Goal: Task Accomplishment & Management: Manage account settings

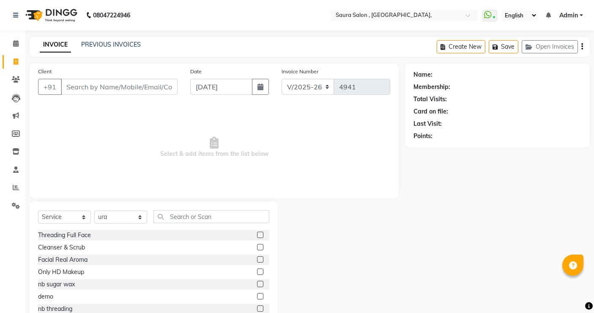
select select "6963"
select select "service"
click at [123, 219] on select "Select Stylist archana asha chetna deepika prajapati jagruti payal riddhi khand…" at bounding box center [120, 216] width 53 height 13
select select "82271"
click at [94, 210] on select "Select Stylist archana asha chetna deepika prajapati jagruti payal riddhi khand…" at bounding box center [120, 216] width 53 height 13
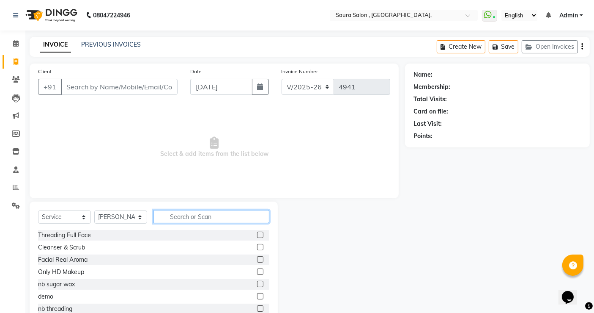
click at [176, 211] on input "text" at bounding box center [212, 216] width 116 height 13
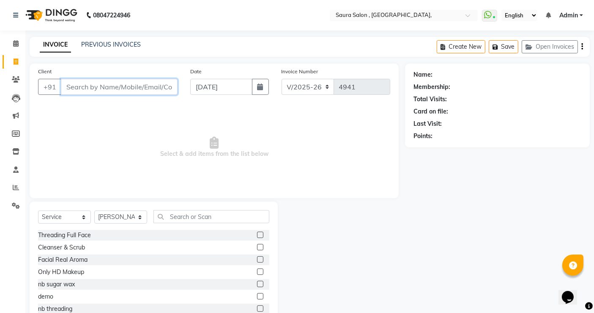
click at [126, 85] on input "Client" at bounding box center [119, 87] width 117 height 16
click at [114, 91] on input "Client" at bounding box center [119, 87] width 117 height 16
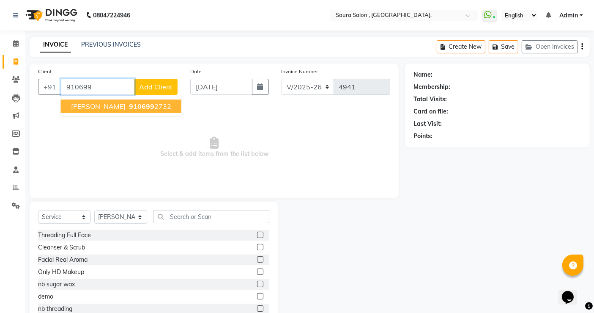
click at [119, 107] on span "aachal mamnani" at bounding box center [98, 106] width 55 height 8
type input "9106992732"
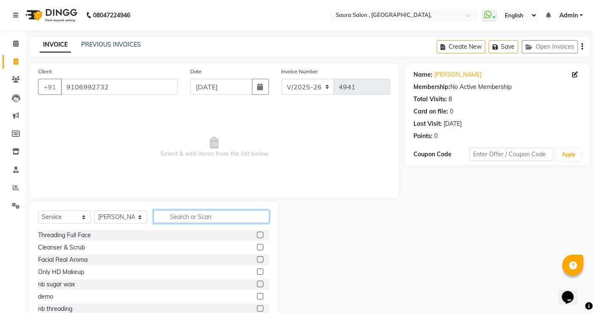
click at [174, 211] on input "text" at bounding box center [212, 216] width 116 height 13
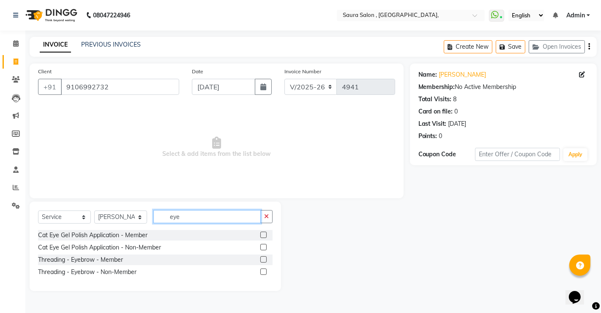
type input "eye"
click at [263, 271] on label at bounding box center [264, 271] width 6 height 6
click at [263, 271] on input "checkbox" at bounding box center [263, 271] width 5 height 5
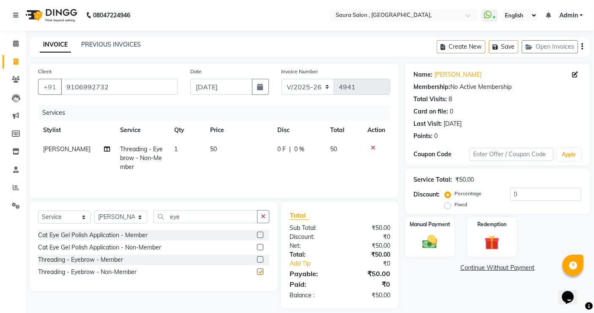
checkbox input "false"
click at [190, 219] on input "eye" at bounding box center [206, 216] width 104 height 13
type input "e"
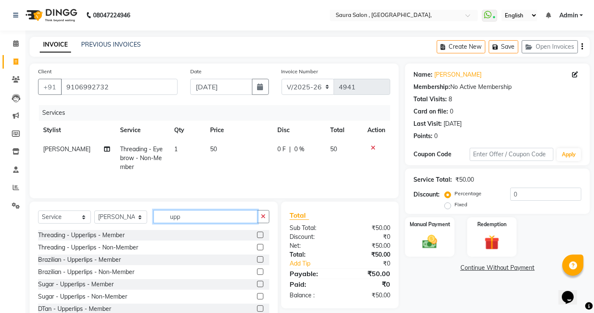
type input "upp"
click at [257, 233] on label at bounding box center [260, 234] width 6 height 6
click at [257, 233] on input "checkbox" at bounding box center [259, 234] width 5 height 5
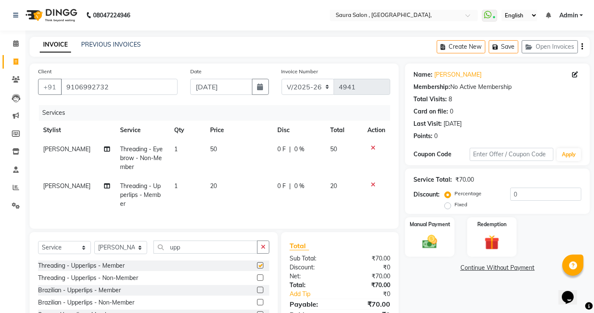
checkbox input "false"
click at [257, 280] on label at bounding box center [260, 277] width 6 height 6
click at [257, 280] on input "checkbox" at bounding box center [259, 277] width 5 height 5
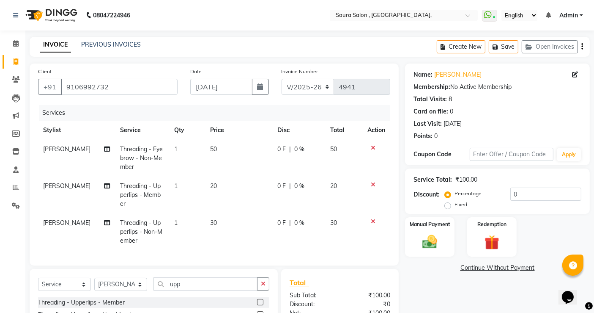
checkbox input "false"
click at [372, 185] on icon at bounding box center [373, 184] width 5 height 6
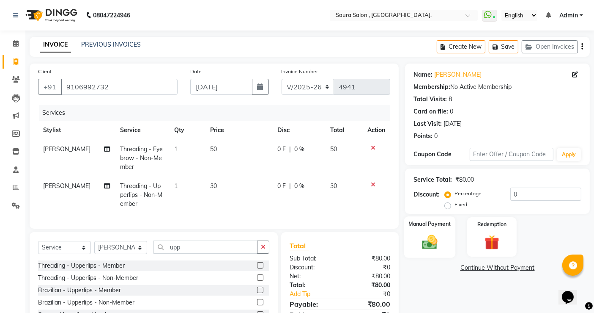
click at [420, 234] on img at bounding box center [429, 242] width 25 height 18
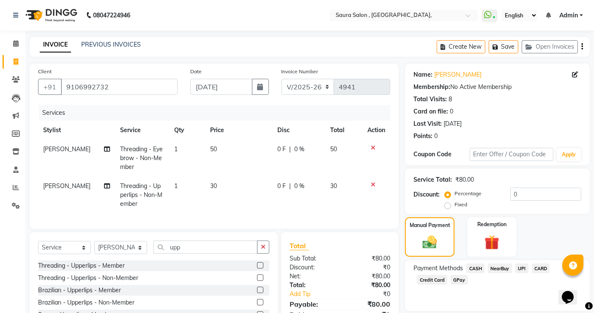
click at [521, 269] on span "UPI" at bounding box center [522, 268] width 13 height 10
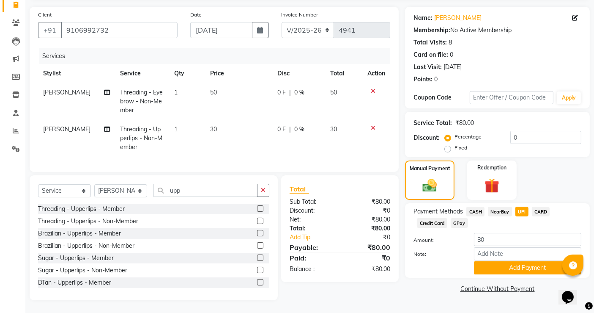
scroll to position [62, 0]
click at [527, 261] on button "Add Payment" at bounding box center [527, 267] width 107 height 13
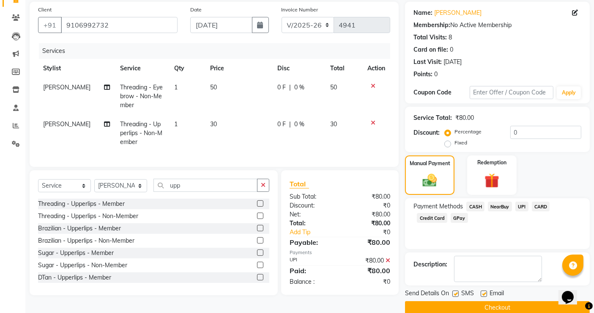
scroll to position [75, 0]
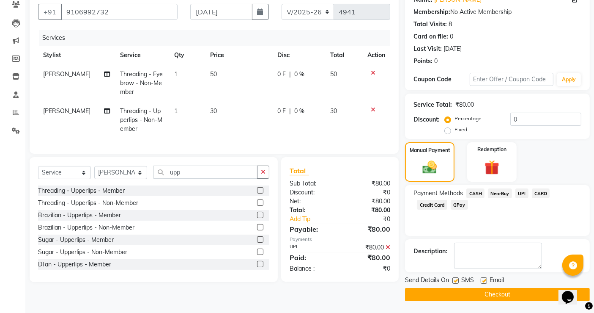
click at [502, 295] on button "Checkout" at bounding box center [497, 294] width 185 height 13
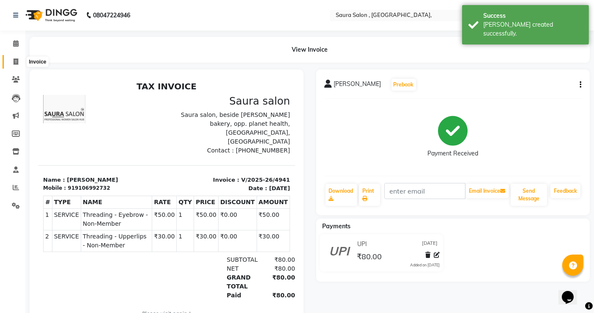
click at [16, 60] on icon at bounding box center [16, 61] width 5 height 6
select select "service"
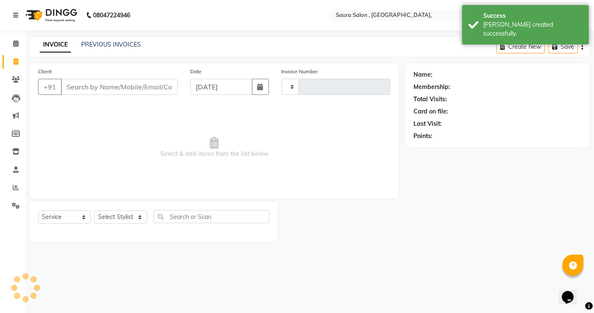
type input "4942"
select select "6963"
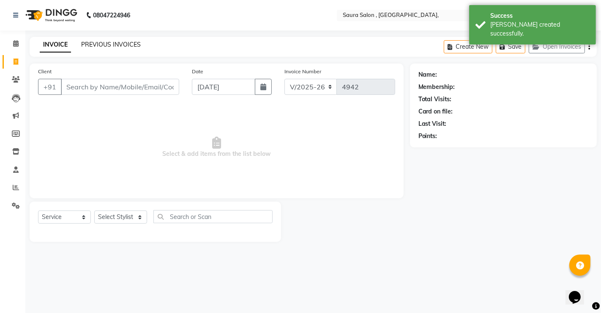
select select "57428"
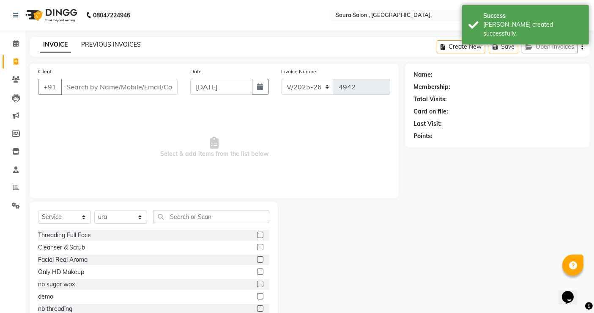
click at [96, 41] on link "PREVIOUS INVOICES" at bounding box center [111, 45] width 60 height 8
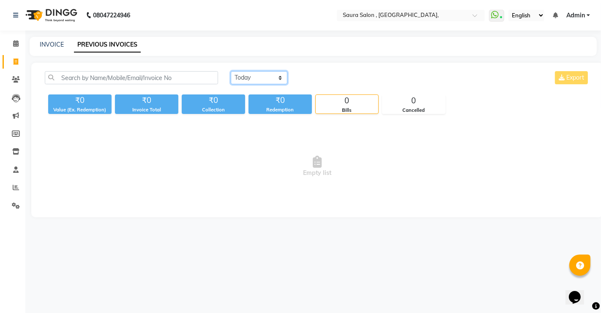
click at [262, 77] on select "Today Yesterday Custom Range" at bounding box center [259, 77] width 57 height 13
select select "yesterday"
click at [231, 71] on select "Today Yesterday Custom Range" at bounding box center [259, 77] width 57 height 13
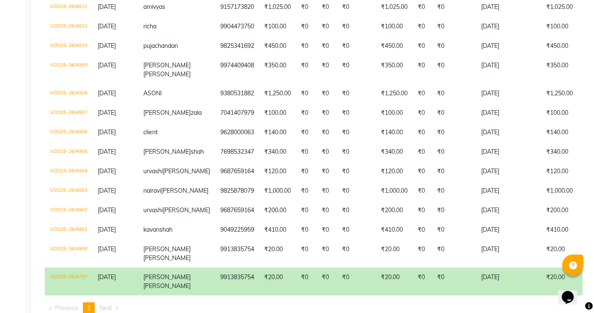
scroll to position [883, 0]
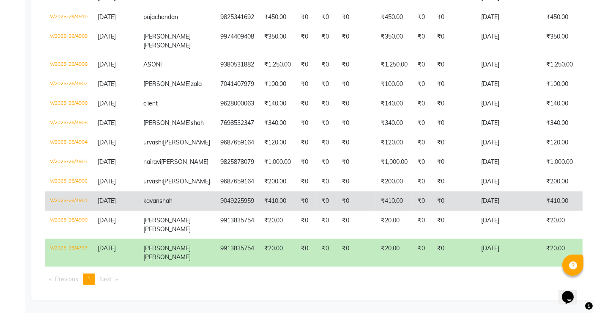
click at [296, 211] on td "₹0" at bounding box center [306, 200] width 21 height 19
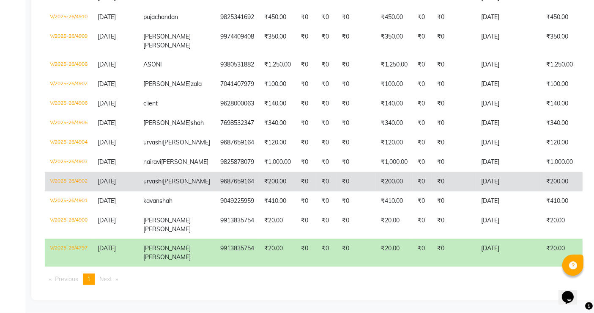
click at [263, 186] on td "₹200.00" at bounding box center [277, 181] width 37 height 19
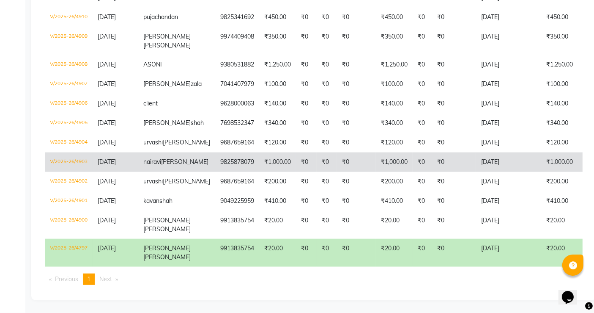
click at [215, 153] on td "9825878079" at bounding box center [237, 161] width 44 height 19
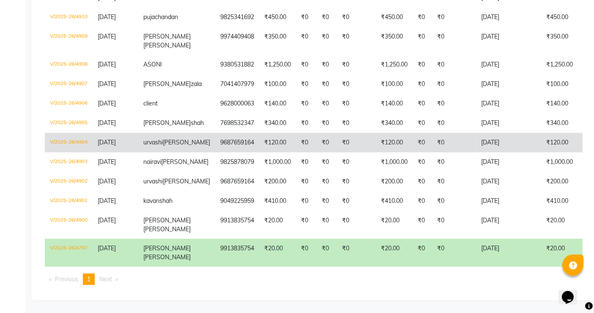
click at [215, 134] on td "9687659164" at bounding box center [237, 142] width 44 height 19
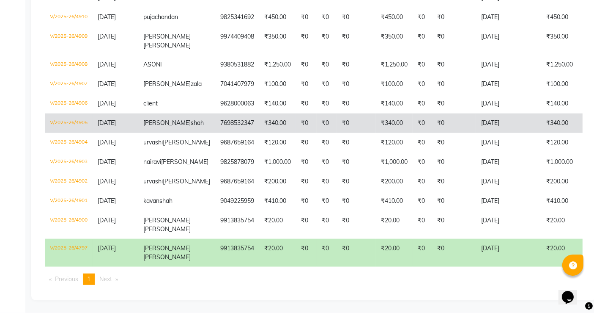
click at [215, 113] on td "7698532347" at bounding box center [237, 122] width 44 height 19
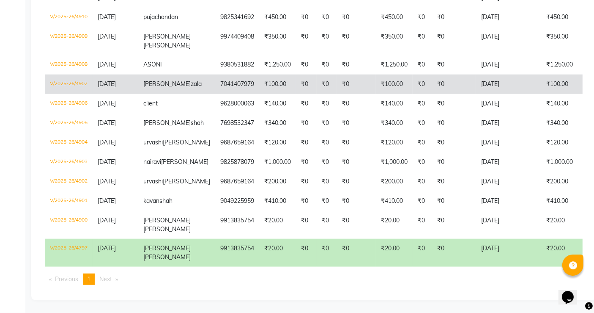
click at [259, 74] on td "₹100.00" at bounding box center [277, 83] width 37 height 19
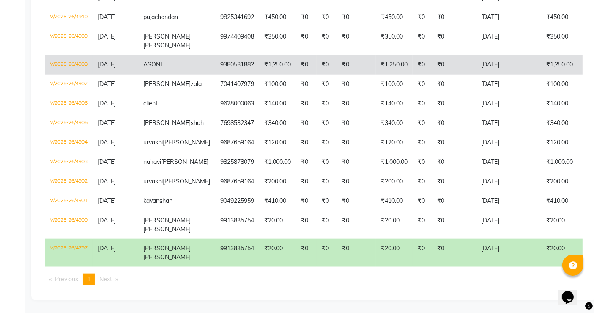
scroll to position [853, 0]
click at [215, 74] on td "9380531882" at bounding box center [237, 64] width 44 height 19
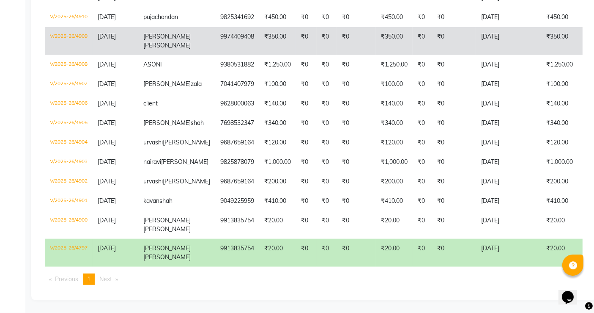
click at [215, 55] on td "9974409408" at bounding box center [237, 41] width 44 height 28
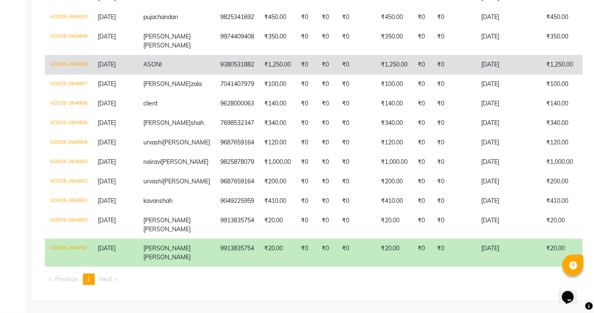
click at [215, 74] on td "9380531882" at bounding box center [237, 64] width 44 height 19
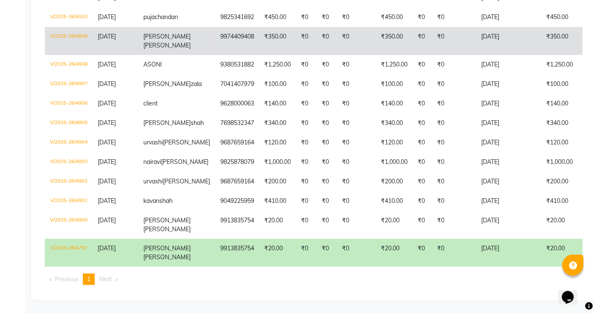
scroll to position [831, 0]
click at [259, 27] on td "₹450.00" at bounding box center [277, 17] width 37 height 19
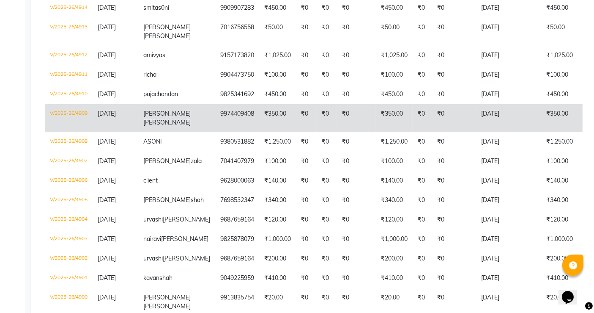
scroll to position [743, 0]
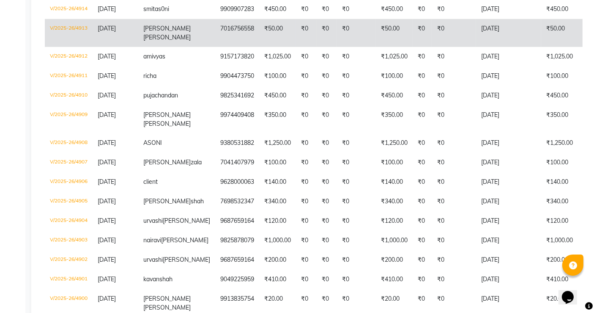
click at [179, 47] on td "meghna thakor" at bounding box center [176, 33] width 77 height 28
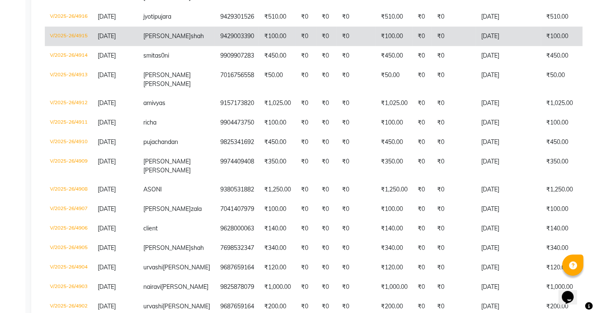
scroll to position [697, 0]
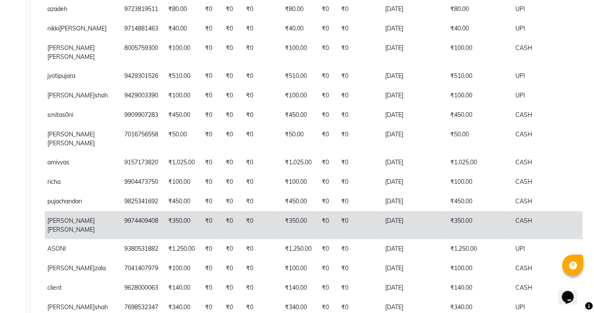
scroll to position [637, 0]
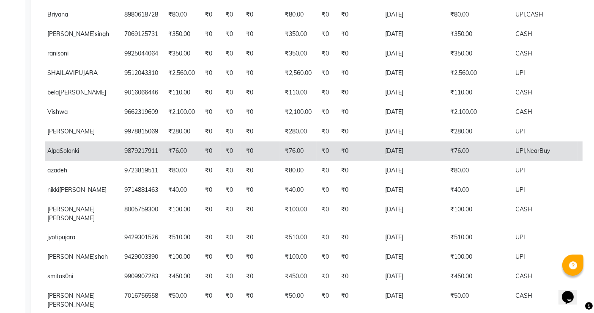
scroll to position [474, 0]
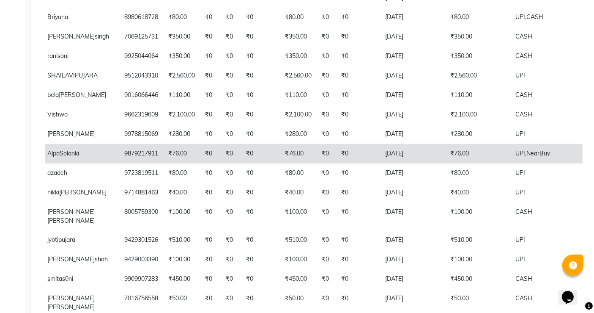
click at [336, 27] on td "₹0" at bounding box center [358, 17] width 44 height 19
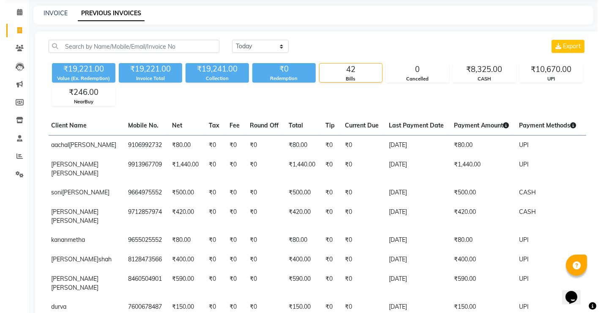
scroll to position [0, 0]
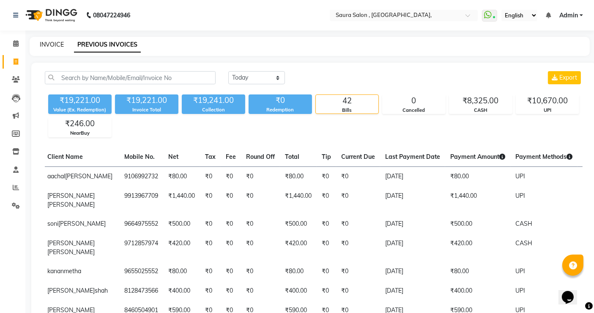
click at [53, 45] on link "INVOICE" at bounding box center [52, 45] width 24 height 8
select select "service"
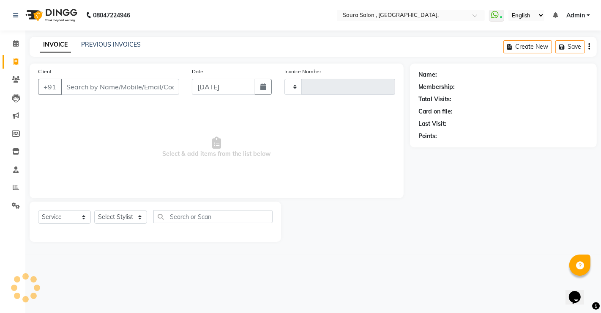
type input "4942"
select select "6963"
select select "57428"
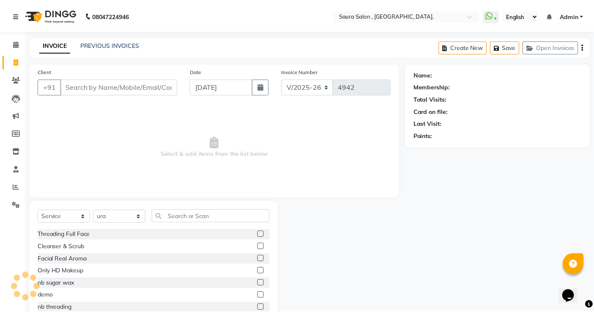
scroll to position [26, 0]
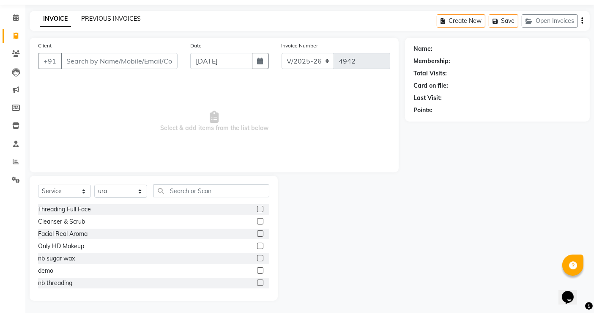
click at [95, 17] on link "PREVIOUS INVOICES" at bounding box center [111, 19] width 60 height 8
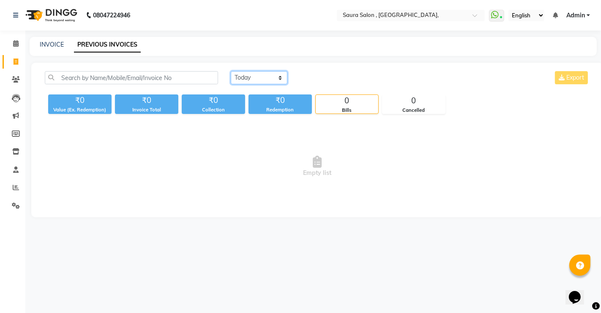
click at [261, 74] on select "Today Yesterday Custom Range" at bounding box center [259, 77] width 57 height 13
select select "yesterday"
click at [231, 71] on select "Today Yesterday Custom Range" at bounding box center [259, 77] width 57 height 13
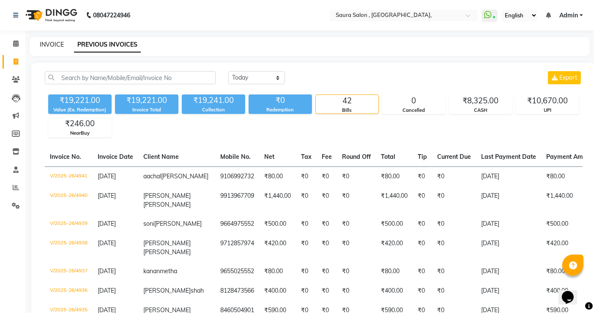
click at [53, 44] on link "INVOICE" at bounding box center [52, 45] width 24 height 8
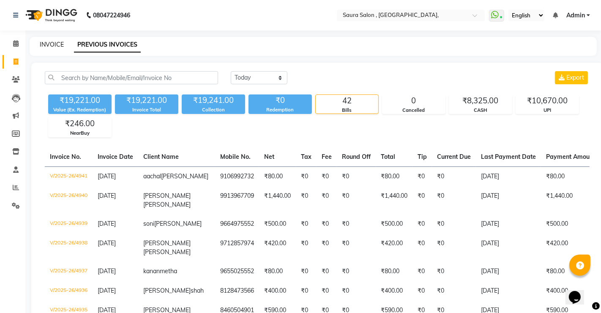
select select "6963"
select select "service"
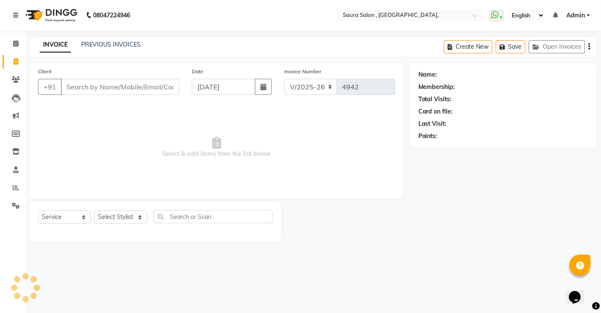
select select "57428"
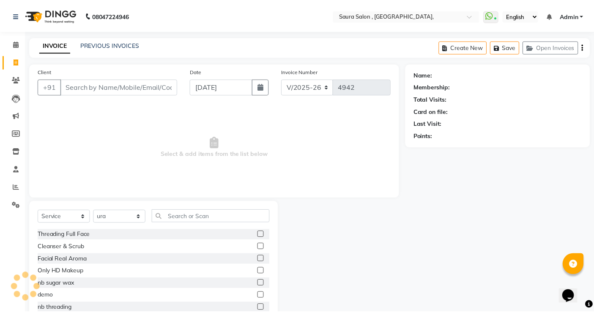
scroll to position [26, 0]
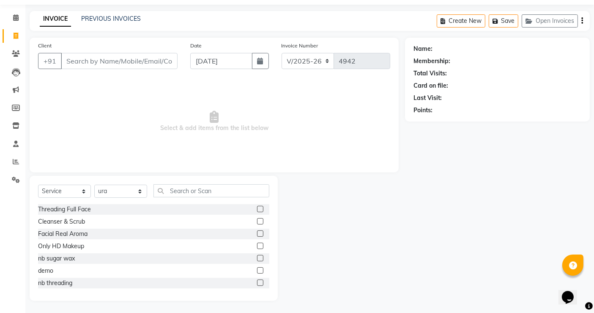
click at [114, 14] on div "PREVIOUS INVOICES" at bounding box center [111, 18] width 60 height 9
click at [117, 17] on link "PREVIOUS INVOICES" at bounding box center [111, 19] width 60 height 8
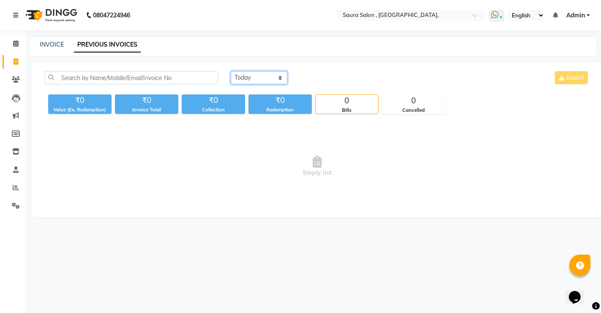
click at [252, 77] on select "Today Yesterday Custom Range" at bounding box center [259, 77] width 57 height 13
select select "yesterday"
click at [231, 71] on select "Today Yesterday Custom Range" at bounding box center [259, 77] width 57 height 13
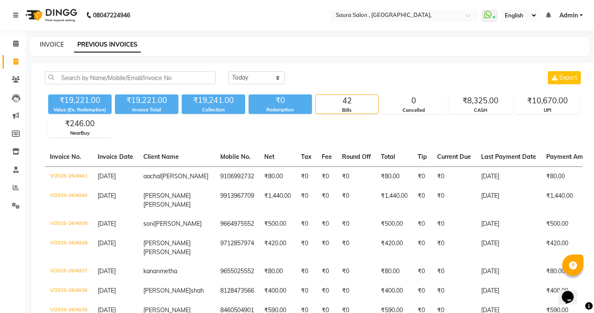
click at [51, 44] on link "INVOICE" at bounding box center [52, 45] width 24 height 8
select select "service"
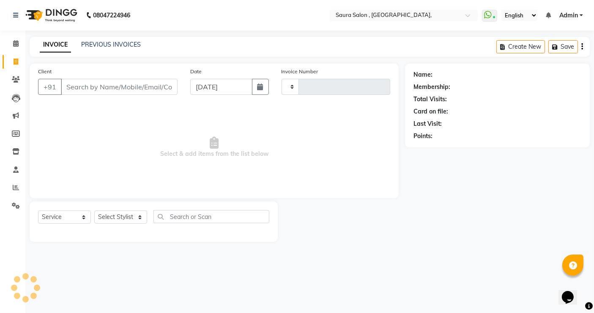
type input "4942"
select select "6963"
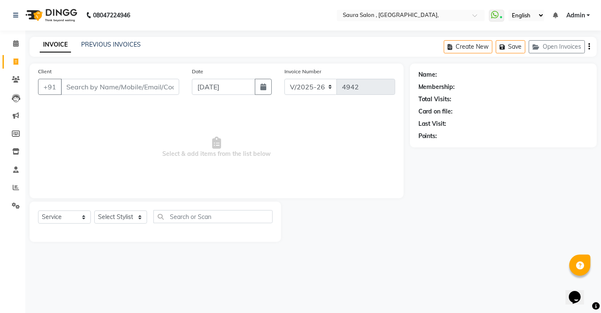
select select "57428"
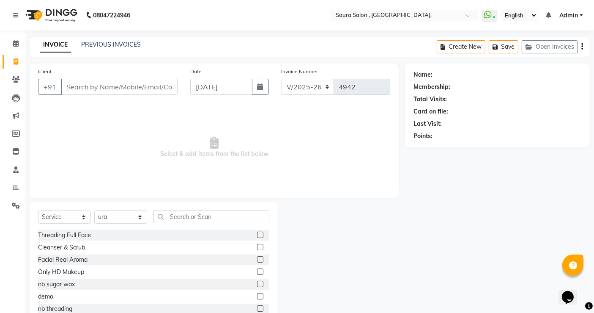
click at [74, 91] on input "Client" at bounding box center [119, 87] width 117 height 16
click at [81, 87] on input "Client" at bounding box center [119, 87] width 117 height 16
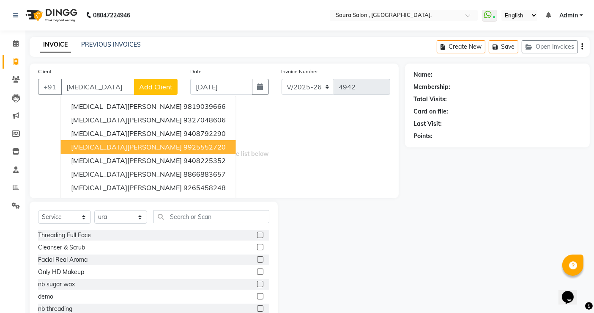
click at [107, 149] on span "nikita panchal" at bounding box center [126, 147] width 111 height 8
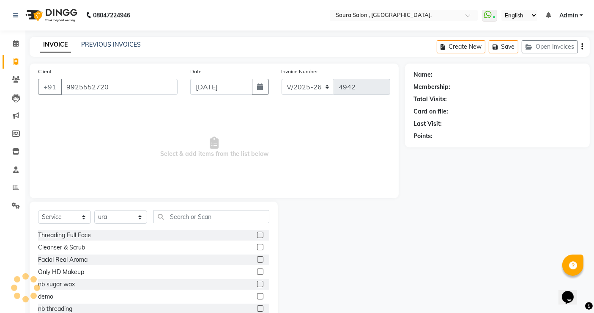
type input "9925552720"
select select "1: Object"
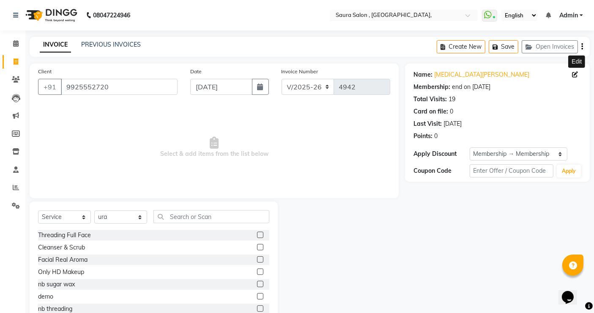
click at [575, 74] on icon at bounding box center [575, 74] width 6 height 6
select select "05"
select select "09"
select select "1973"
select select "female"
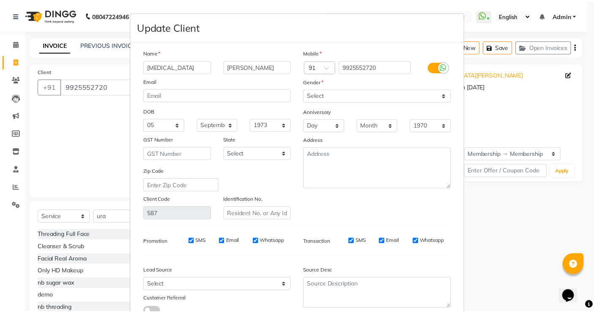
scroll to position [62, 0]
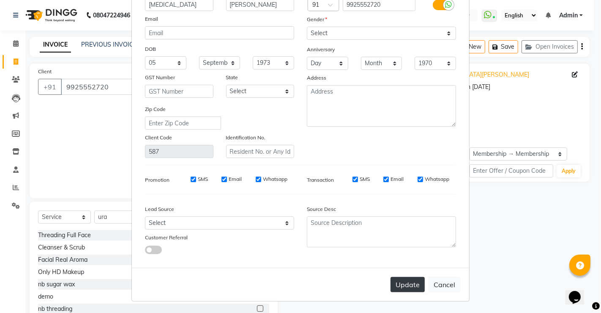
click at [400, 286] on button "Update" at bounding box center [408, 284] width 34 height 15
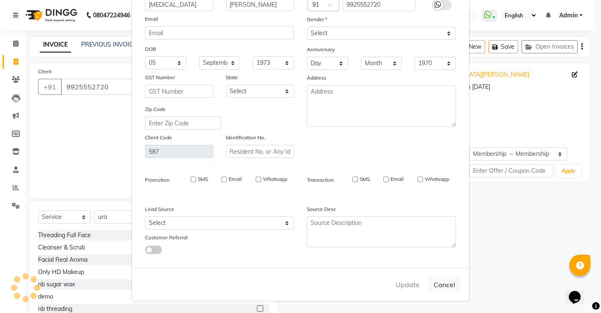
select select
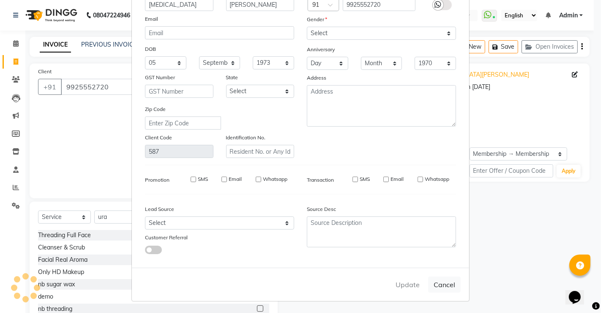
select select
checkbox input "false"
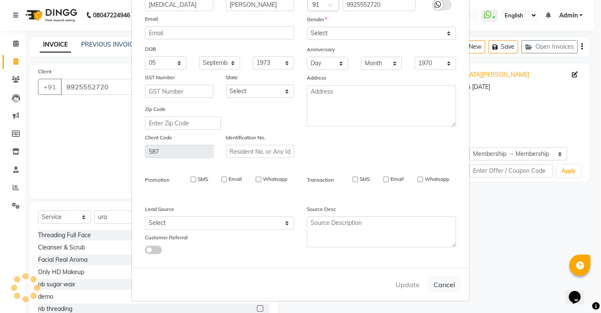
checkbox input "false"
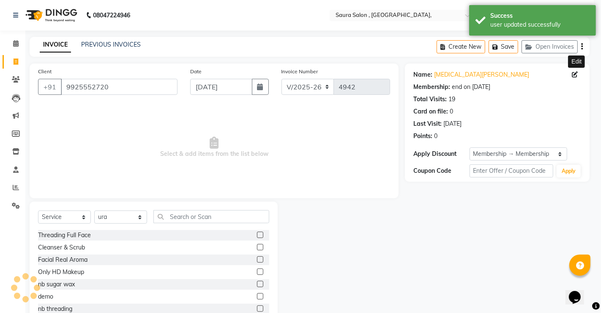
select select "2: Object"
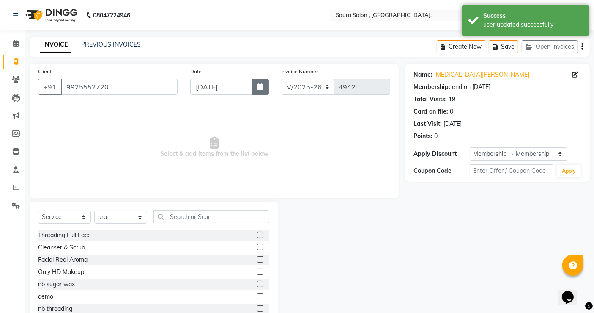
click at [261, 86] on icon "button" at bounding box center [261, 86] width 6 height 7
select select "9"
select select "2025"
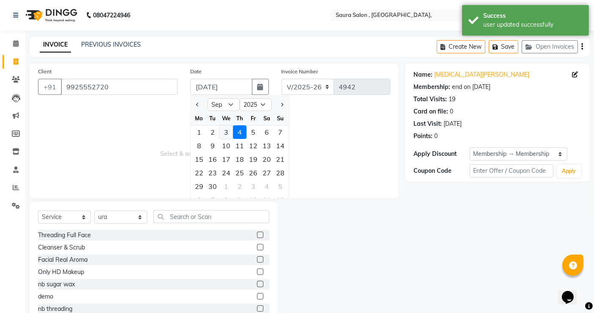
click at [226, 133] on div "3" at bounding box center [226, 132] width 14 height 14
type input "[DATE]"
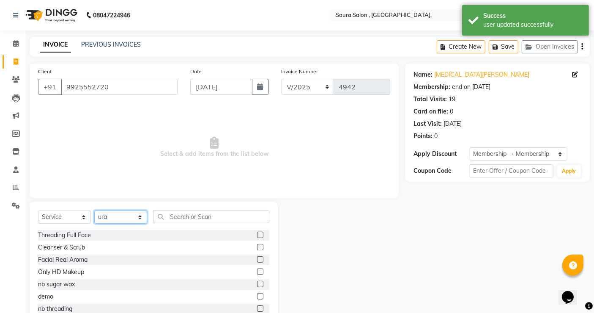
click at [123, 218] on select "Select Stylist archana asha chetna deepika prajapati jagruti payal riddhi khand…" at bounding box center [120, 216] width 53 height 13
select select "67661"
click at [94, 210] on select "Select Stylist archana asha chetna deepika prajapati jagruti payal riddhi khand…" at bounding box center [120, 216] width 53 height 13
click at [176, 213] on input "text" at bounding box center [212, 216] width 116 height 13
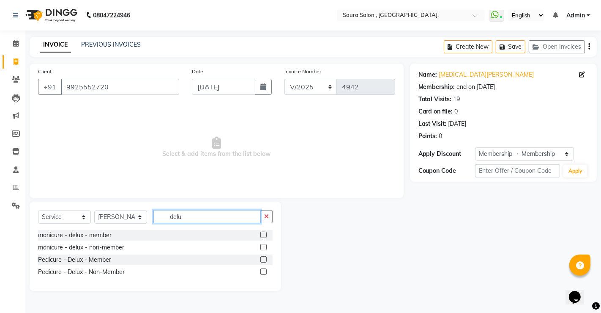
type input "delu"
click at [265, 233] on label at bounding box center [264, 234] width 6 height 6
click at [265, 233] on input "checkbox" at bounding box center [263, 234] width 5 height 5
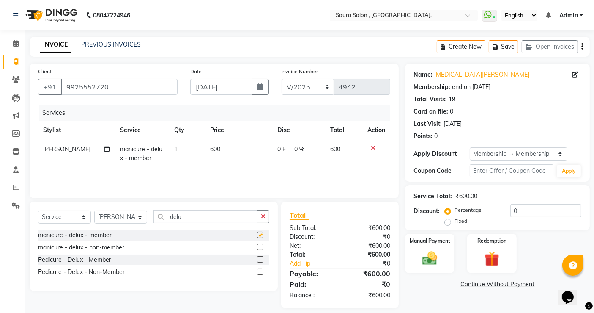
checkbox input "false"
click at [261, 272] on label at bounding box center [260, 271] width 6 height 6
click at [261, 272] on input "checkbox" at bounding box center [259, 271] width 5 height 5
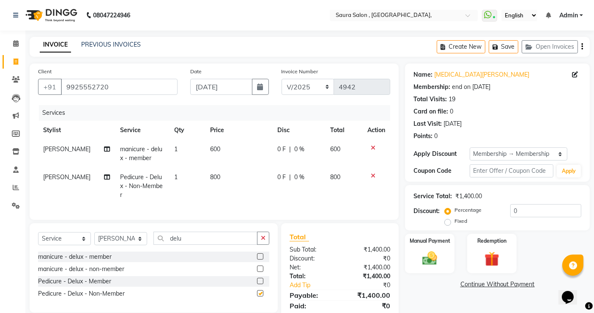
checkbox input "false"
click at [261, 277] on label at bounding box center [260, 280] width 6 height 6
click at [261, 278] on input "checkbox" at bounding box center [259, 280] width 5 height 5
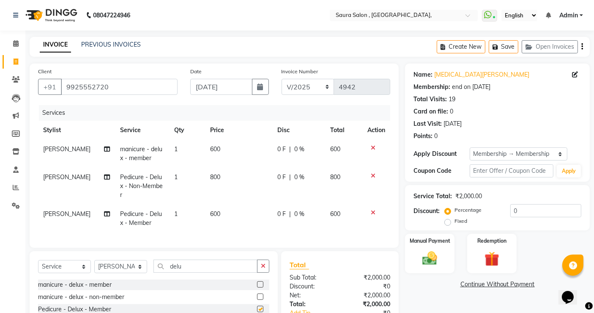
checkbox input "false"
click at [374, 177] on icon at bounding box center [373, 176] width 5 height 6
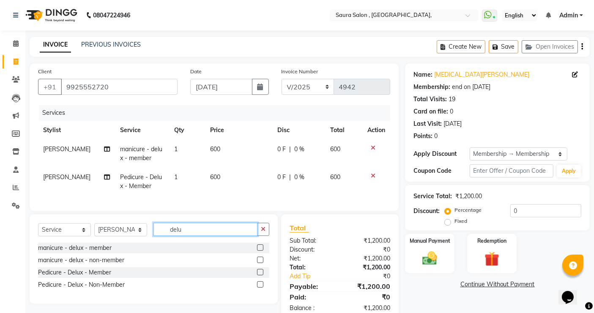
click at [202, 236] on input "delu" at bounding box center [206, 228] width 104 height 13
type input "d"
type input "bra fa"
click at [259, 250] on label at bounding box center [260, 247] width 6 height 6
click at [259, 250] on input "checkbox" at bounding box center [259, 247] width 5 height 5
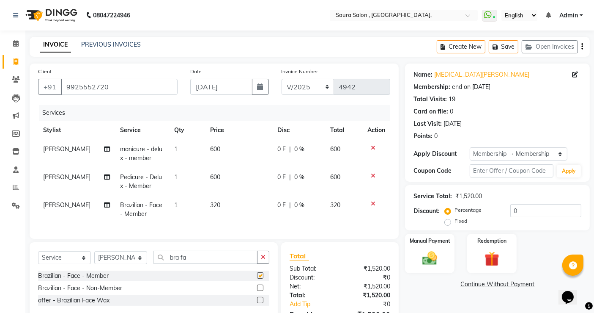
checkbox input "false"
click at [221, 263] on input "bra fa" at bounding box center [206, 256] width 104 height 13
type input "b"
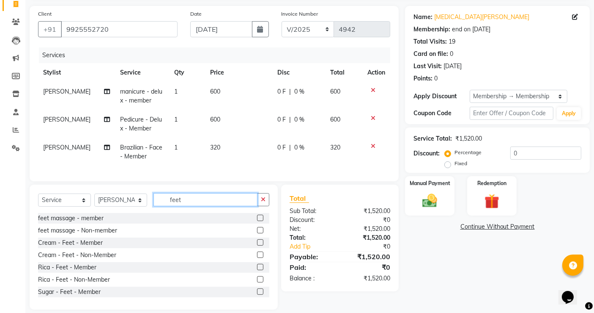
scroll to position [74, 0]
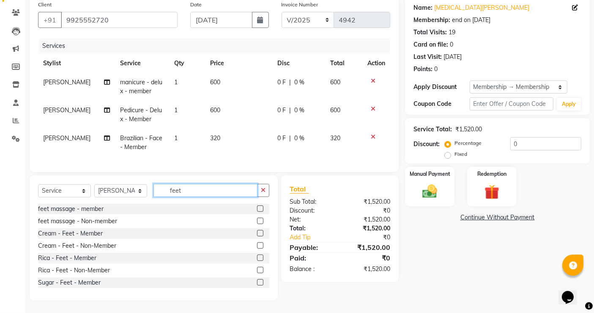
type input "feet"
click at [257, 207] on label at bounding box center [260, 208] width 6 height 6
click at [257, 207] on input "checkbox" at bounding box center [259, 208] width 5 height 5
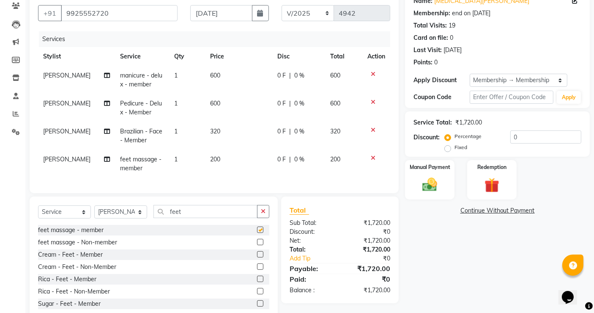
checkbox input "false"
click at [533, 134] on input "0" at bounding box center [545, 136] width 71 height 13
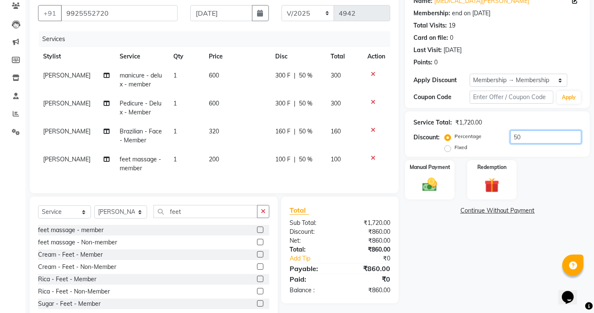
type input "50"
click at [501, 263] on div "Name: Nikita Panchal Membership: end on 03-02-2026 Total Visits: 19 Card on fil…" at bounding box center [500, 155] width 191 height 331
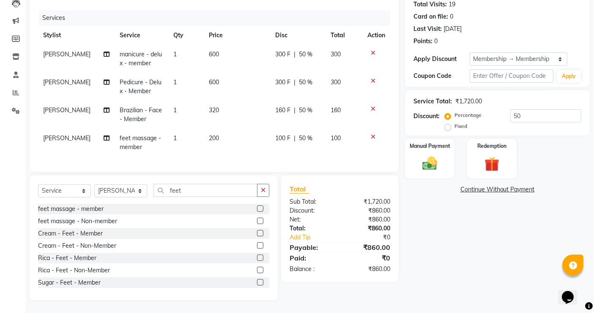
scroll to position [101, 0]
click at [425, 155] on img at bounding box center [429, 163] width 25 height 18
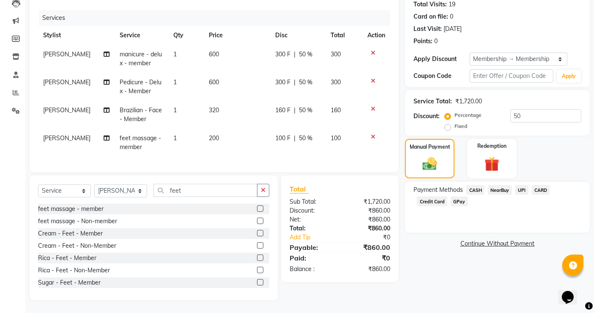
click at [474, 185] on span "CASH" at bounding box center [475, 190] width 18 height 10
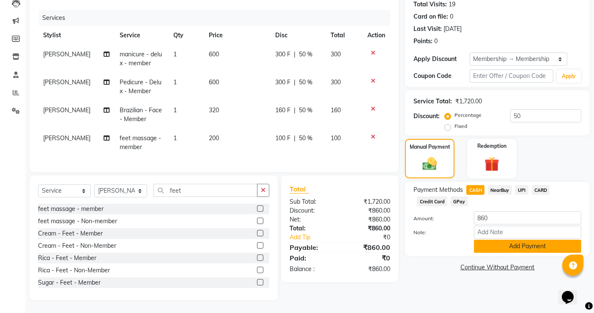
click at [511, 241] on button "Add Payment" at bounding box center [527, 245] width 107 height 13
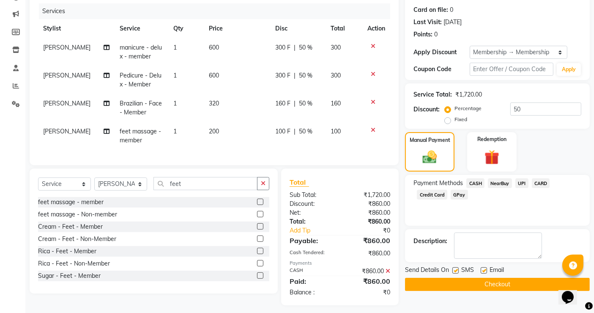
scroll to position [113, 0]
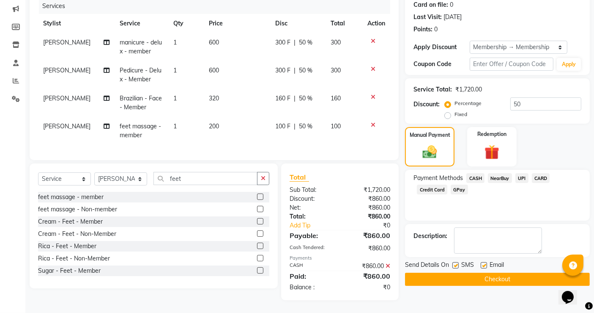
click at [491, 272] on button "Checkout" at bounding box center [497, 278] width 185 height 13
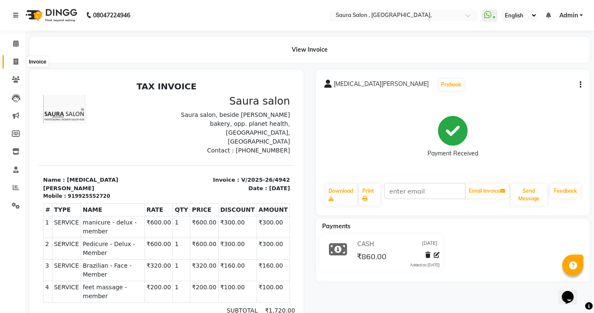
click at [14, 59] on icon at bounding box center [16, 61] width 5 height 6
select select "6963"
select select "service"
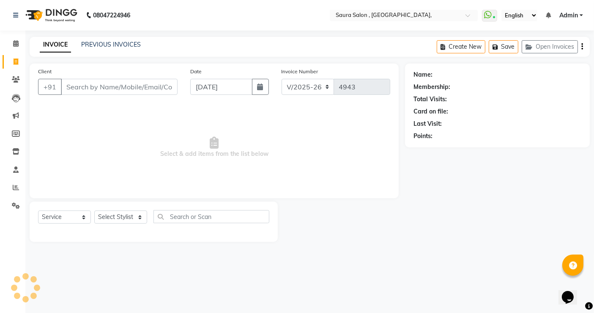
select select "57428"
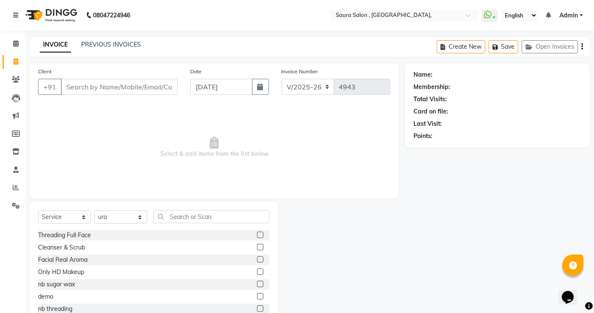
click at [91, 86] on input "Client" at bounding box center [119, 87] width 117 height 16
type input "d"
click at [16, 83] on span at bounding box center [15, 80] width 15 height 10
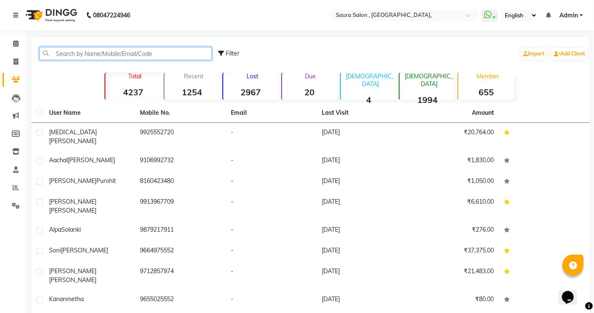
click at [63, 56] on input "text" at bounding box center [125, 53] width 173 height 13
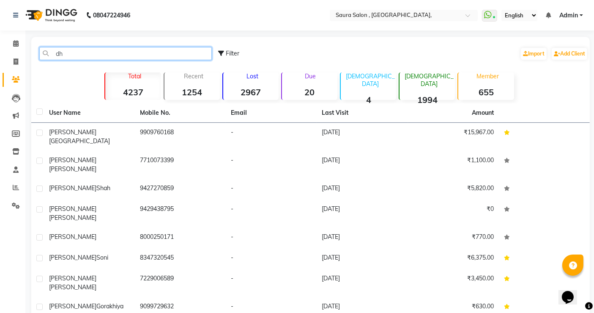
type input "d"
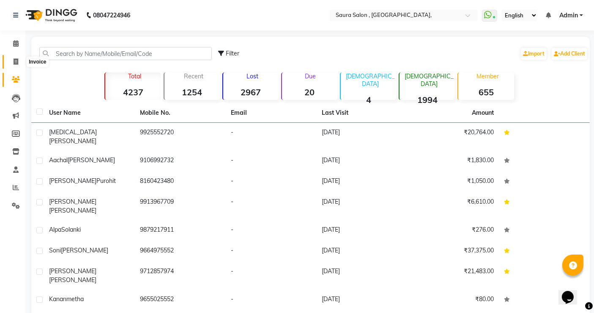
click at [16, 61] on icon at bounding box center [16, 61] width 5 height 6
select select "6963"
select select "service"
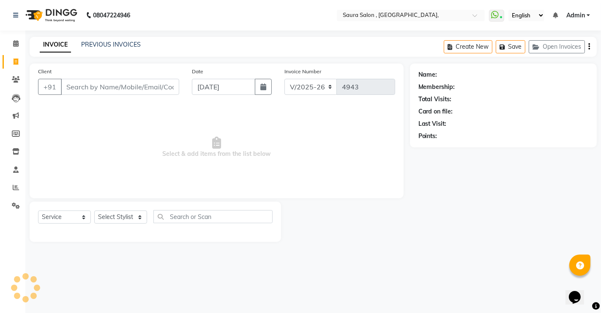
select select "57428"
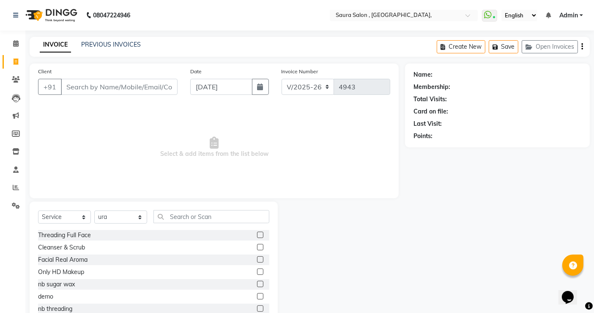
click at [93, 86] on input "Client" at bounding box center [119, 87] width 117 height 16
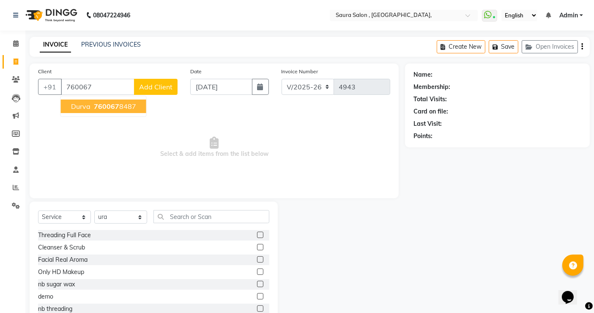
click at [105, 109] on span "760067" at bounding box center [106, 106] width 25 height 8
type input "7600678487"
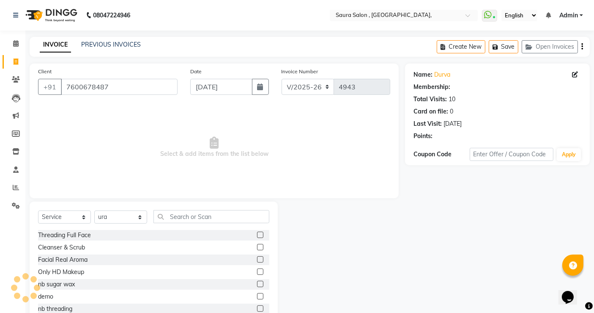
select select "1: Object"
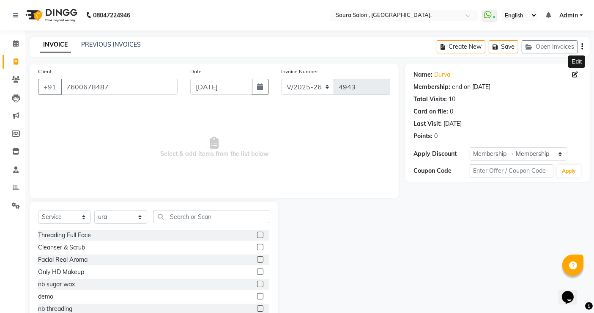
click at [574, 74] on icon at bounding box center [575, 74] width 6 height 6
select select "30"
select select "06"
select select "2001"
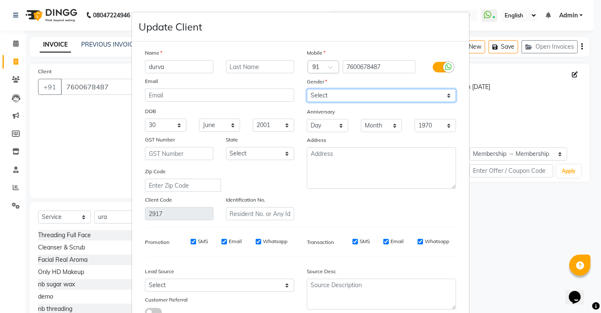
click at [351, 93] on select "Select Male Female Other Prefer Not To Say" at bounding box center [381, 95] width 149 height 13
select select "female"
click at [307, 89] on select "Select Male Female Other Prefer Not To Say" at bounding box center [381, 95] width 149 height 13
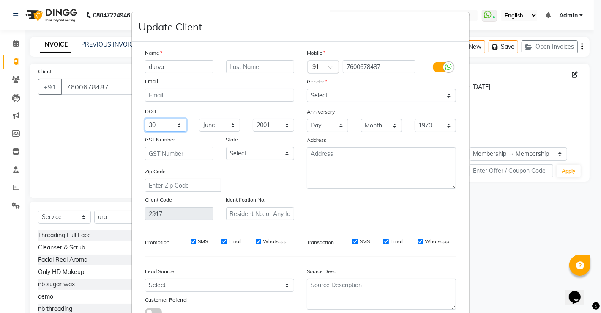
click at [158, 127] on select "Day 01 02 03 04 05 06 07 08 09 10 11 12 13 14 15 16 17 18 19 20 21 22 23 24 25 …" at bounding box center [165, 124] width 41 height 13
select select "04"
click at [145, 118] on select "Day 01 02 03 04 05 06 07 08 09 10 11 12 13 14 15 16 17 18 19 20 21 22 23 24 25 …" at bounding box center [165, 124] width 41 height 13
click at [216, 126] on select "Month January February March April May June July August September October Novem…" at bounding box center [219, 124] width 41 height 13
select select "09"
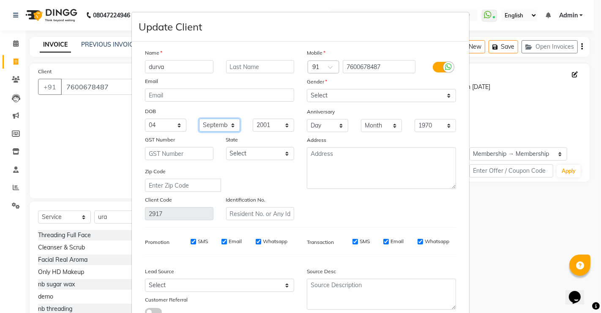
click at [199, 118] on select "Month January February March April May June July August September October Novem…" at bounding box center [219, 124] width 41 height 13
click at [274, 128] on select "1940 1941 1942 1943 1944 1945 1946 1947 1948 1949 1950 1951 1952 1953 1954 1955…" at bounding box center [273, 124] width 41 height 13
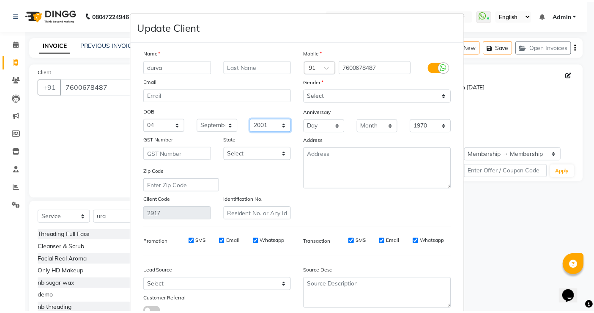
scroll to position [62, 0]
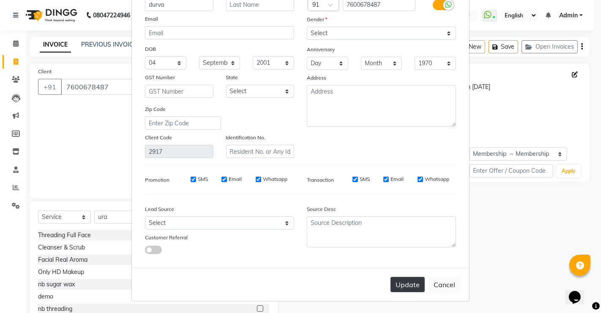
click at [398, 281] on button "Update" at bounding box center [408, 284] width 34 height 15
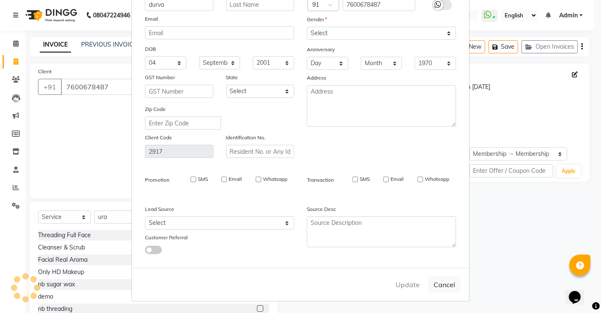
select select
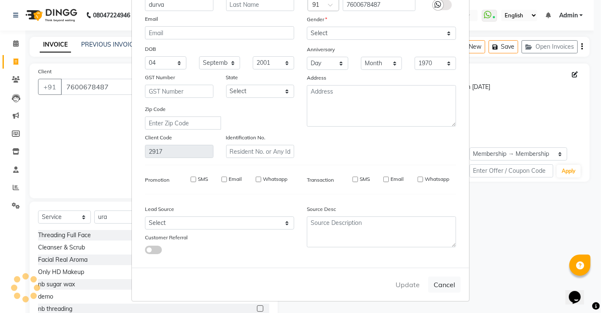
select select
checkbox input "false"
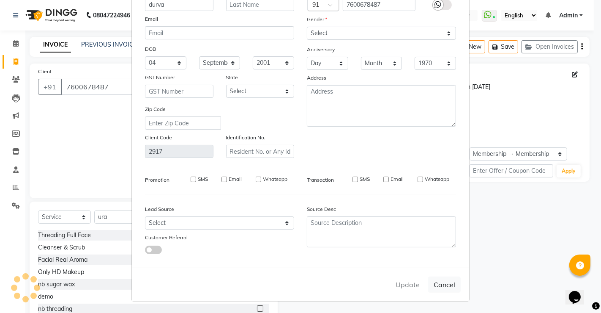
checkbox input "false"
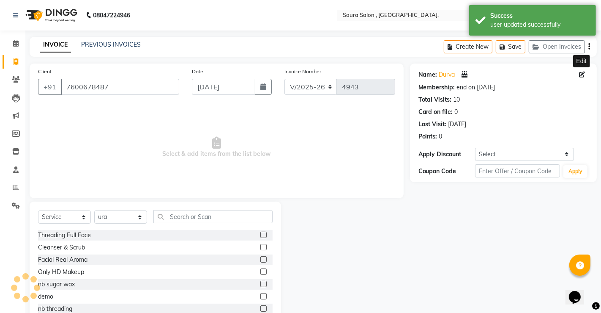
select select "2: Object"
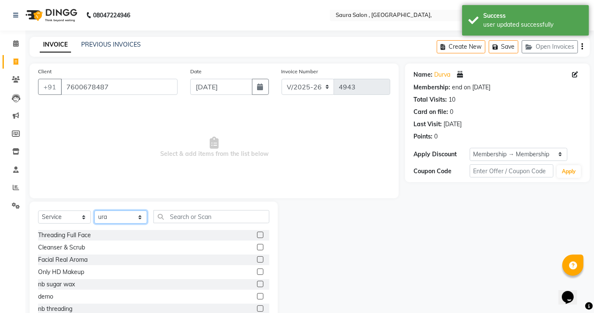
click at [121, 216] on select "Select Stylist archana asha chetna deepika prajapati jagruti payal riddhi khand…" at bounding box center [120, 216] width 53 height 13
select select "82271"
click at [94, 210] on select "Select Stylist archana asha chetna deepika prajapati jagruti payal riddhi khand…" at bounding box center [120, 216] width 53 height 13
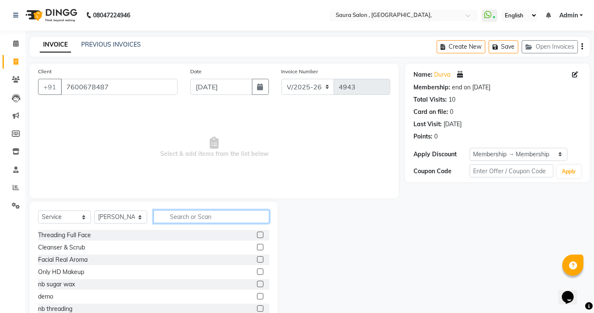
click at [185, 214] on input "text" at bounding box center [212, 216] width 116 height 13
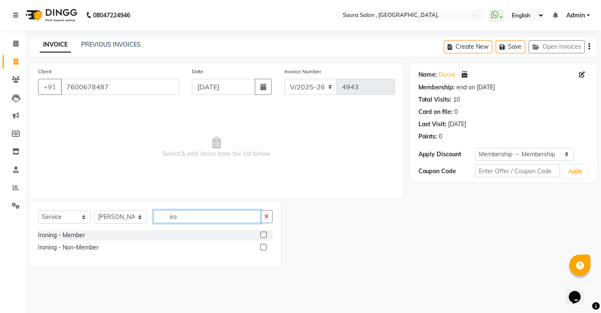
type input "iro"
click at [262, 233] on label at bounding box center [264, 234] width 6 height 6
click at [262, 233] on input "checkbox" at bounding box center [263, 234] width 5 height 5
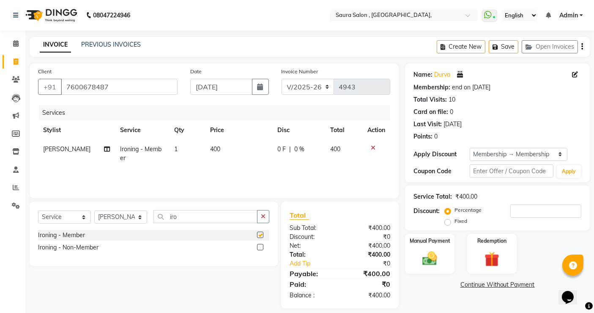
checkbox input "false"
click at [521, 212] on input "number" at bounding box center [545, 210] width 71 height 13
type input "50"
click at [424, 258] on img at bounding box center [429, 259] width 25 height 18
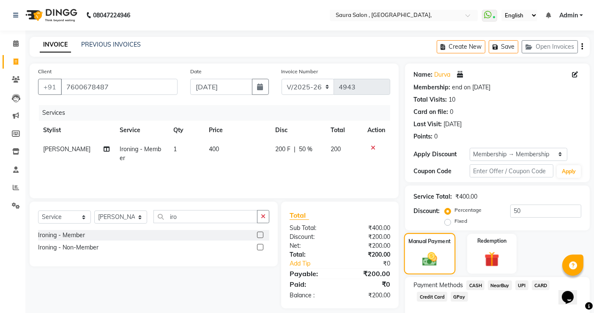
scroll to position [44, 0]
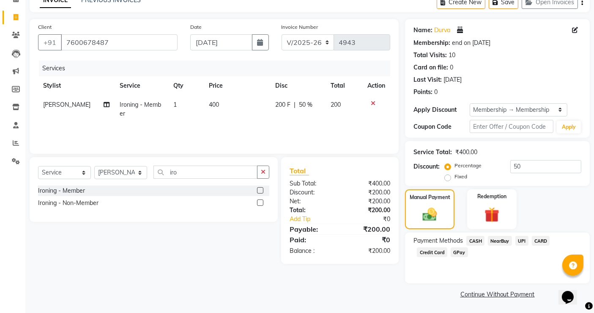
click at [521, 241] on span "UPI" at bounding box center [522, 241] width 13 height 10
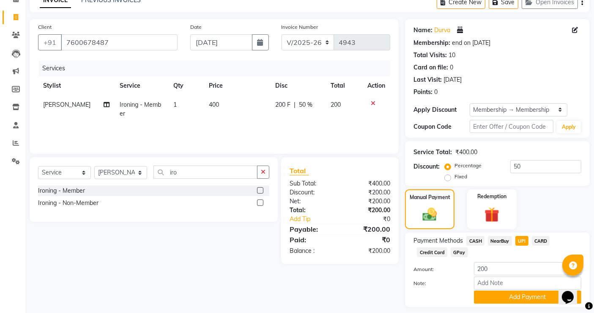
scroll to position [69, 0]
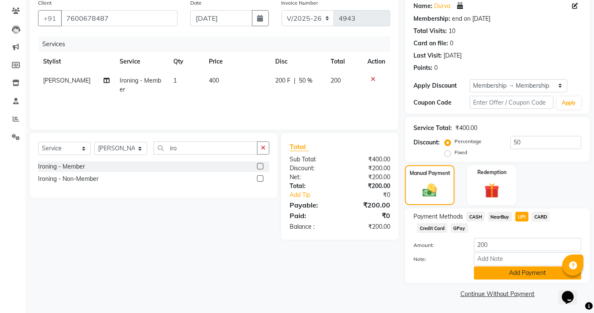
click at [524, 271] on button "Add Payment" at bounding box center [527, 272] width 107 height 13
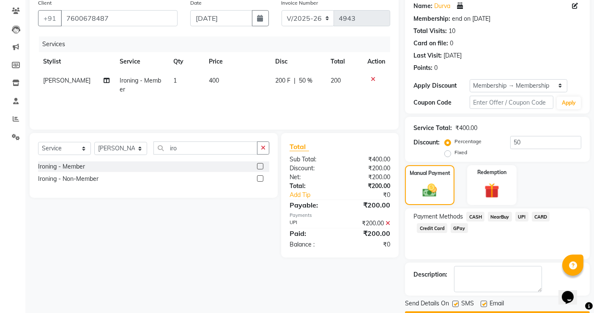
scroll to position [92, 0]
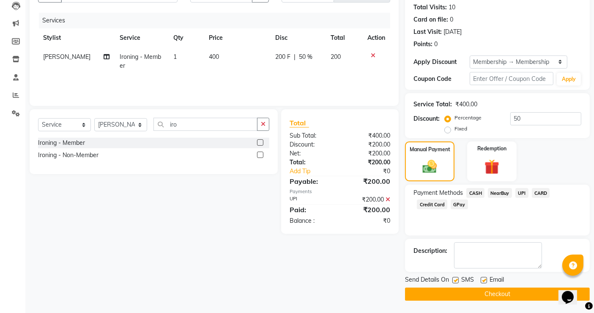
click at [504, 291] on button "Checkout" at bounding box center [497, 293] width 185 height 13
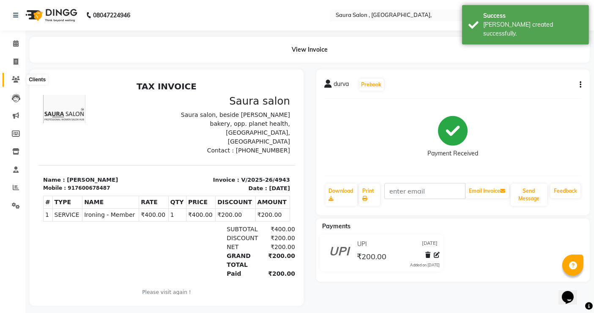
click at [15, 77] on icon at bounding box center [16, 79] width 8 height 6
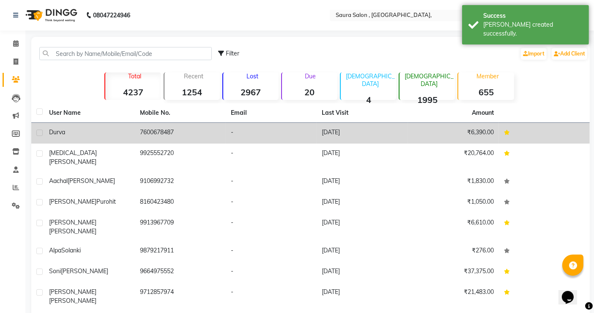
click at [69, 130] on div "durva" at bounding box center [89, 132] width 81 height 9
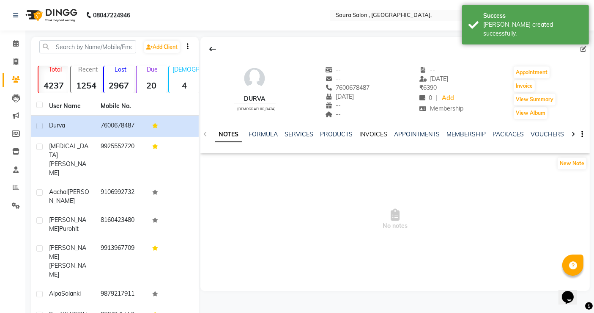
click at [379, 134] on link "INVOICES" at bounding box center [373, 134] width 28 height 8
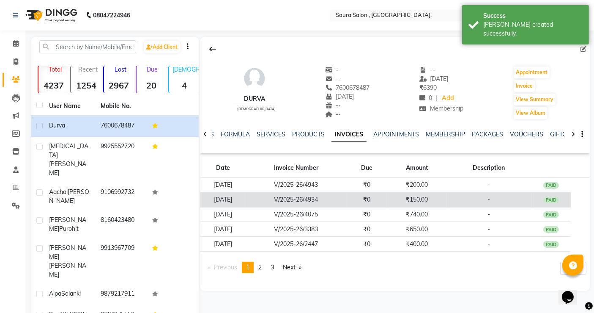
click at [387, 200] on td "₹0" at bounding box center [367, 199] width 40 height 15
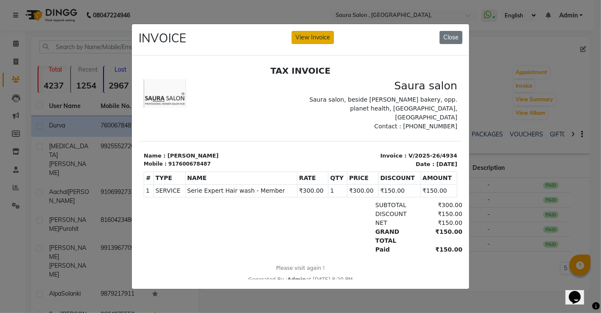
click at [309, 33] on button "View Invoice" at bounding box center [313, 37] width 42 height 13
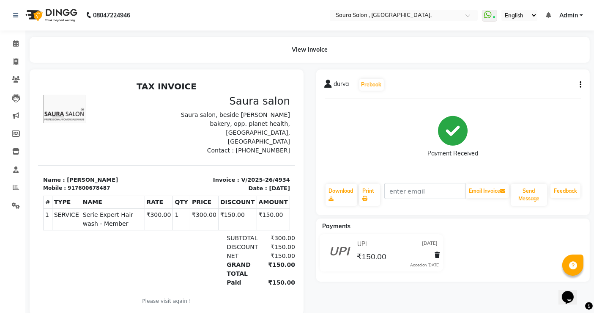
click at [581, 85] on icon "button" at bounding box center [581, 85] width 2 height 0
click at [563, 94] on div "Edit Invoice" at bounding box center [538, 95] width 58 height 11
select select "service"
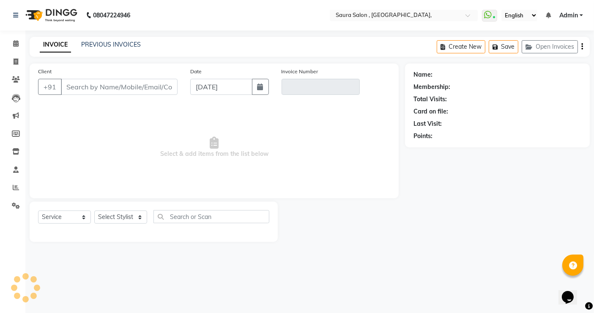
select select "57428"
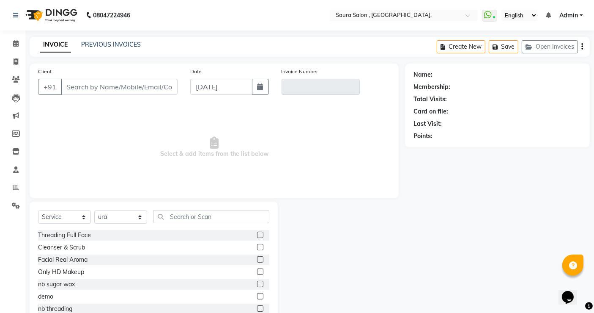
type input "7600678487"
type input "V/2025-26/4934"
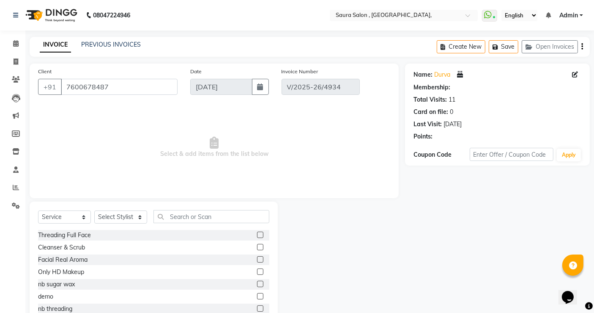
select select "1: Object"
type input "[DATE]"
select select "select"
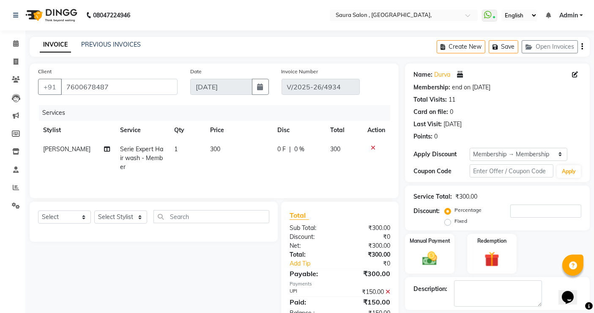
scroll to position [26, 0]
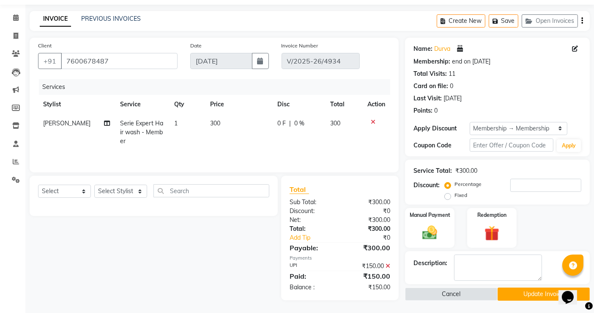
click at [535, 291] on button "Update Invoice" at bounding box center [544, 293] width 92 height 13
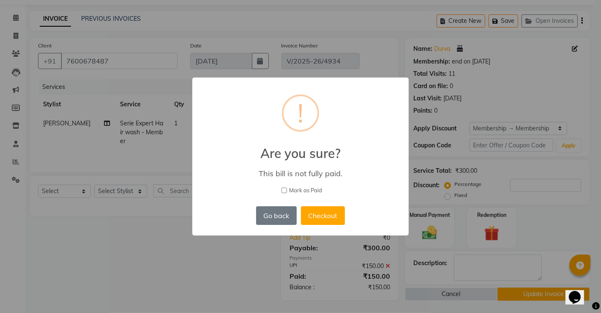
click at [172, 271] on div "× ! Are you sure? This bill is not fully paid. Mark as Paid Go back No Checkout" at bounding box center [300, 156] width 601 height 313
click at [277, 217] on button "Go back" at bounding box center [276, 215] width 41 height 19
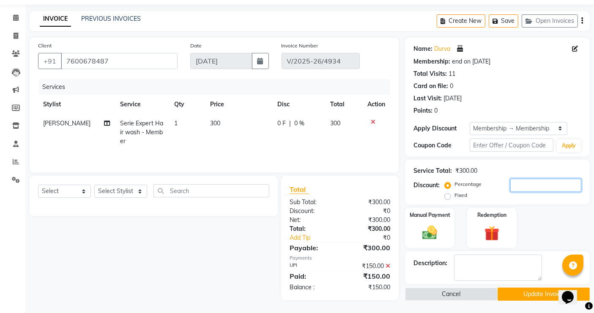
click at [540, 185] on input "number" at bounding box center [545, 184] width 71 height 13
type input "50"
click at [547, 296] on button "Update Invoice" at bounding box center [544, 293] width 92 height 13
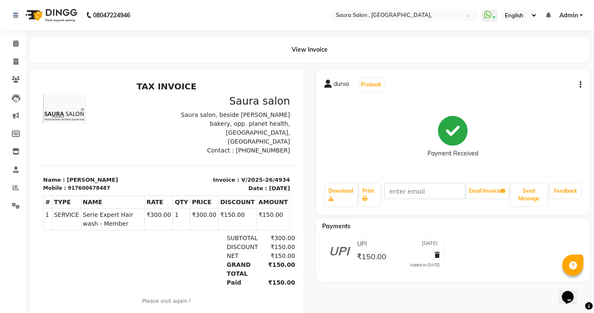
click at [20, 69] on li "Invoice" at bounding box center [12, 62] width 25 height 18
click at [17, 63] on icon at bounding box center [16, 61] width 5 height 6
select select "6963"
select select "service"
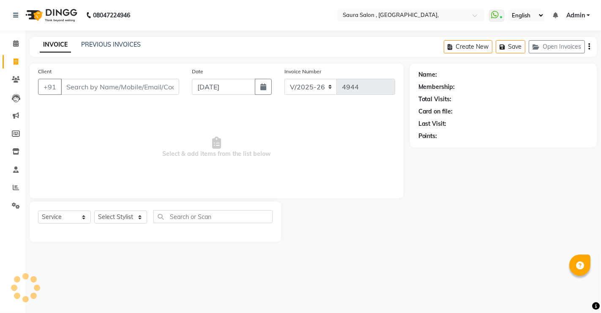
select select "57428"
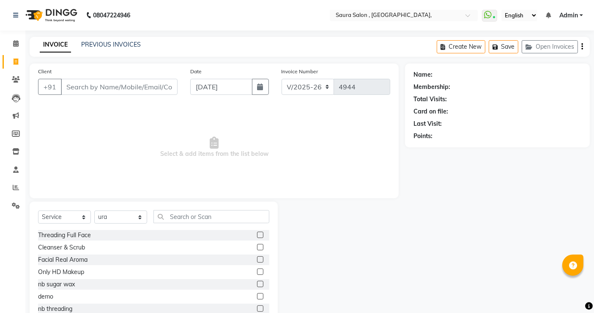
click at [99, 86] on input "Client" at bounding box center [119, 87] width 117 height 16
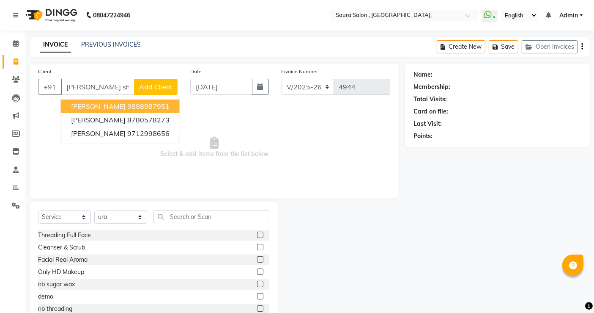
click at [137, 103] on ngb-highlight "9898987951" at bounding box center [148, 106] width 42 height 8
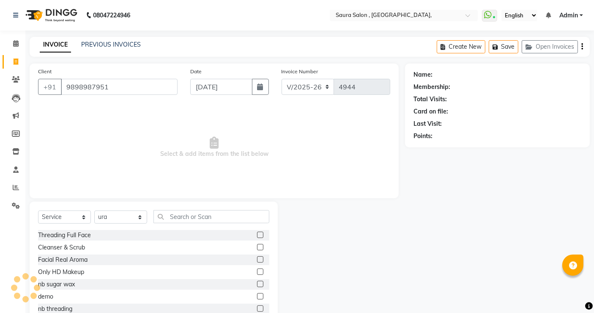
type input "9898987951"
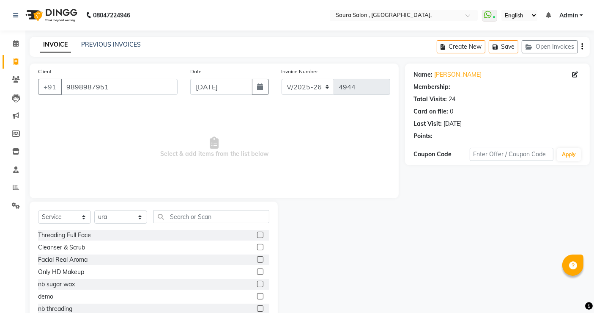
select select "1: Object"
click at [127, 220] on select "Select Stylist archana asha chetna deepika prajapati jagruti payal riddhi khand…" at bounding box center [120, 216] width 53 height 13
select select "82271"
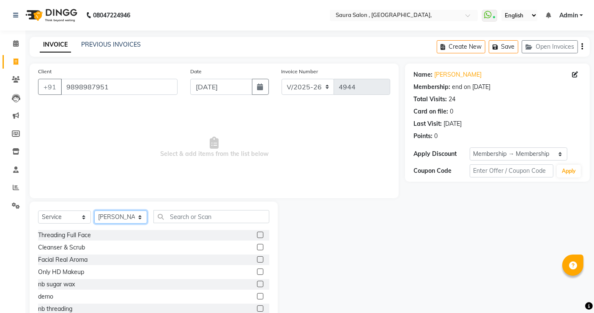
click at [94, 210] on select "Select Stylist archana asha chetna deepika prajapati jagruti payal riddhi khand…" at bounding box center [120, 216] width 53 height 13
click at [188, 215] on input "text" at bounding box center [212, 216] width 116 height 13
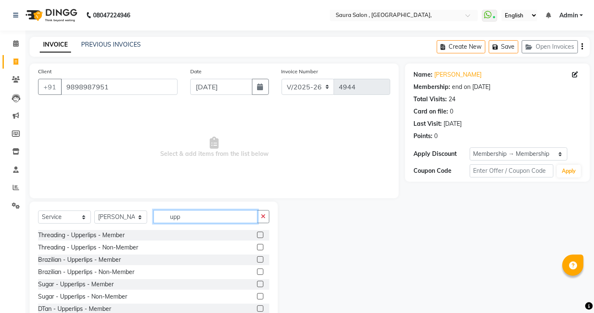
type input "upp"
click at [257, 233] on label at bounding box center [260, 234] width 6 height 6
click at [257, 233] on input "checkbox" at bounding box center [259, 234] width 5 height 5
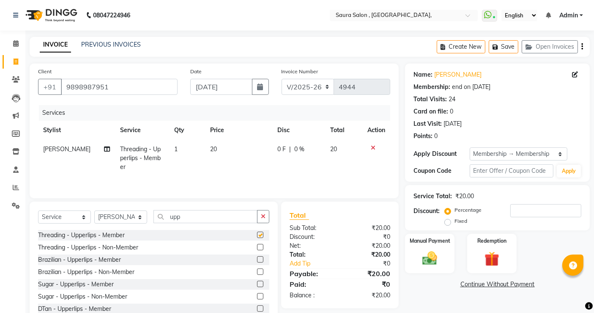
checkbox input "false"
click at [429, 243] on label "Manual Payment" at bounding box center [430, 240] width 42 height 8
click at [471, 284] on span "CASH" at bounding box center [475, 285] width 18 height 10
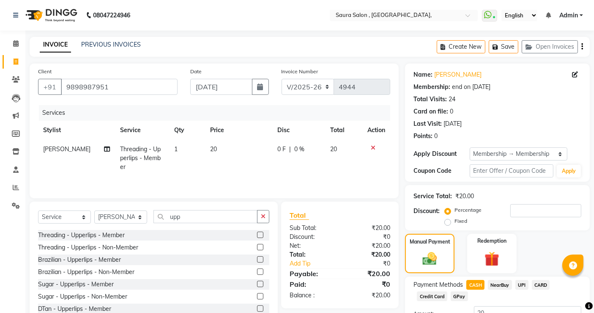
scroll to position [68, 0]
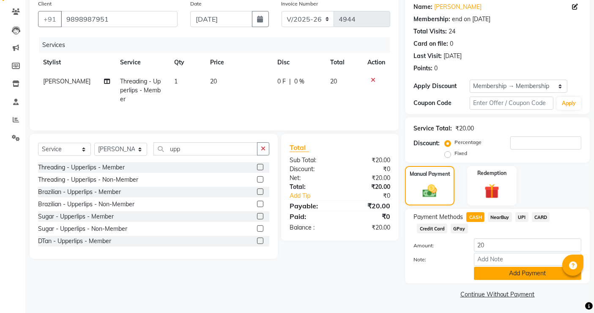
click at [518, 276] on button "Add Payment" at bounding box center [527, 272] width 107 height 13
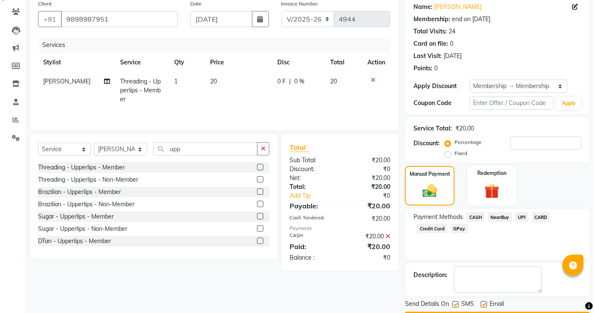
scroll to position [92, 0]
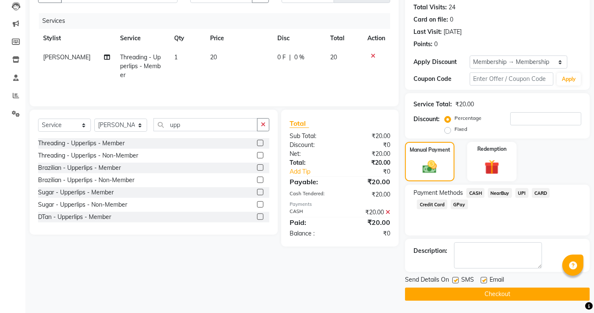
click at [510, 293] on button "Checkout" at bounding box center [497, 293] width 185 height 13
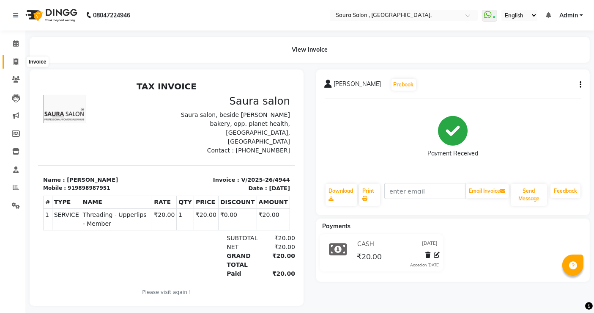
click at [14, 62] on icon at bounding box center [16, 61] width 5 height 6
select select "6963"
select select "service"
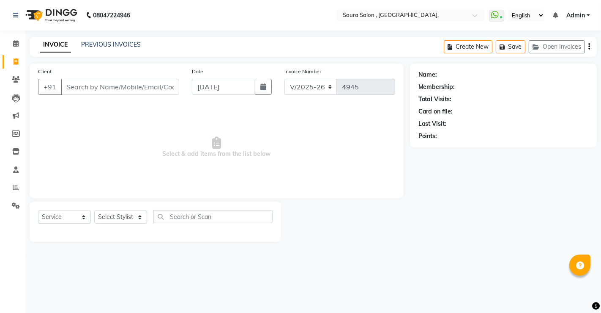
click at [74, 87] on input "Client" at bounding box center [120, 87] width 118 height 16
select select "57428"
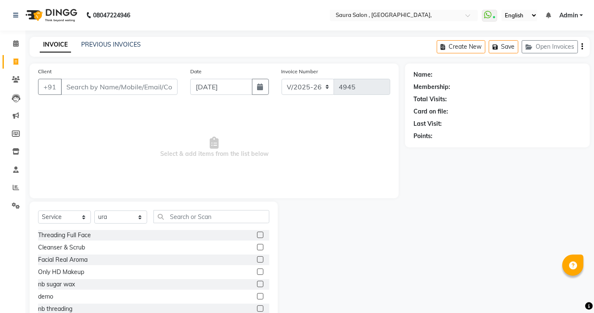
click at [70, 90] on input "Client" at bounding box center [119, 87] width 117 height 16
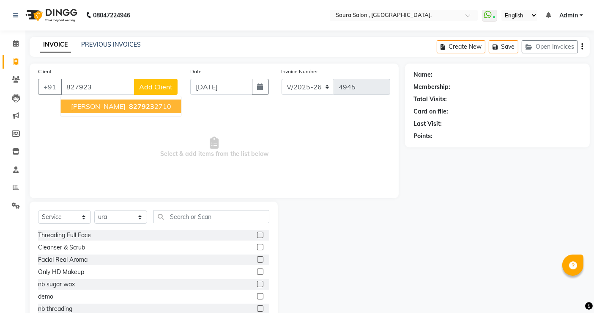
click at [101, 103] on span "shashi jawar" at bounding box center [98, 106] width 55 height 8
type input "8279232710"
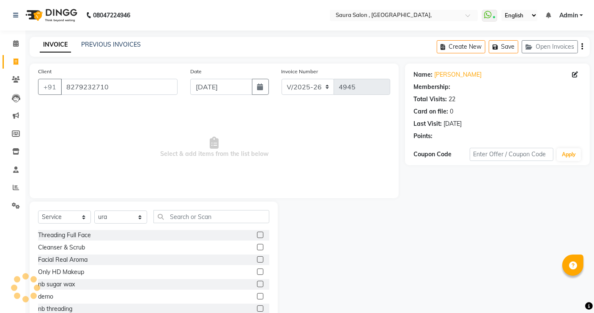
select select "1: Object"
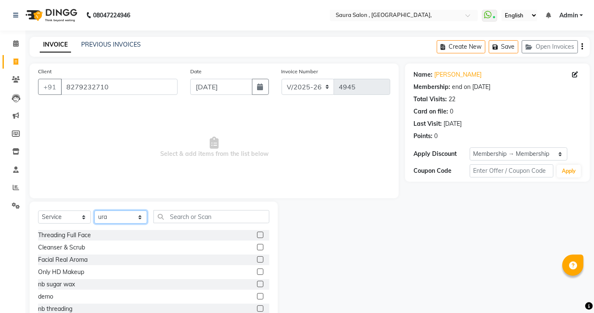
click at [116, 222] on select "Select Stylist archana asha chetna deepika prajapati jagruti payal riddhi khand…" at bounding box center [120, 216] width 53 height 13
select select "82271"
click at [94, 210] on select "Select Stylist archana asha chetna deepika prajapati jagruti payal riddhi khand…" at bounding box center [120, 216] width 53 height 13
click at [187, 217] on input "text" at bounding box center [212, 216] width 116 height 13
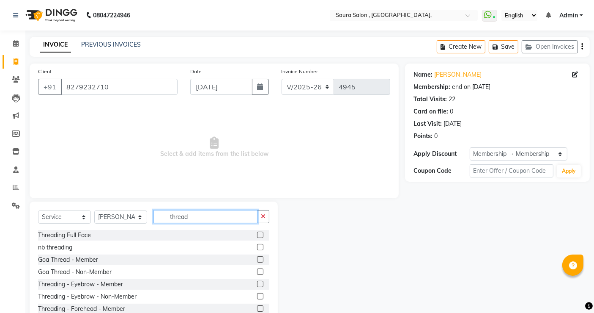
scroll to position [26, 0]
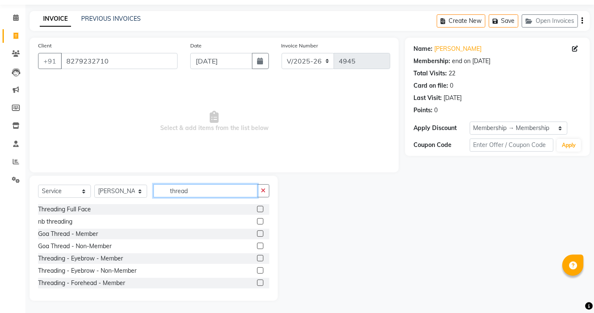
type input "thread"
click at [257, 257] on label at bounding box center [260, 258] width 6 height 6
click at [257, 257] on input "checkbox" at bounding box center [259, 257] width 5 height 5
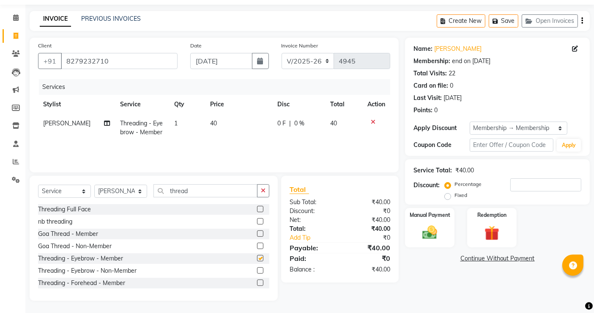
checkbox input "false"
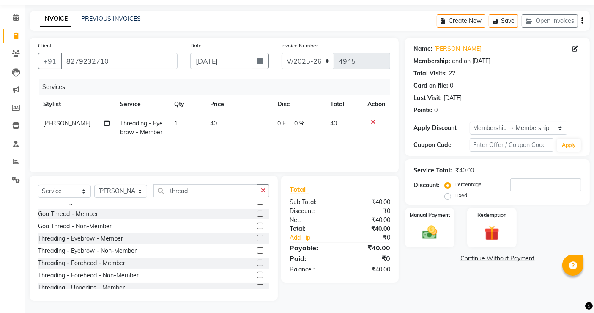
scroll to position [20, 0]
click at [257, 261] on label at bounding box center [260, 262] width 6 height 6
click at [257, 261] on input "checkbox" at bounding box center [259, 262] width 5 height 5
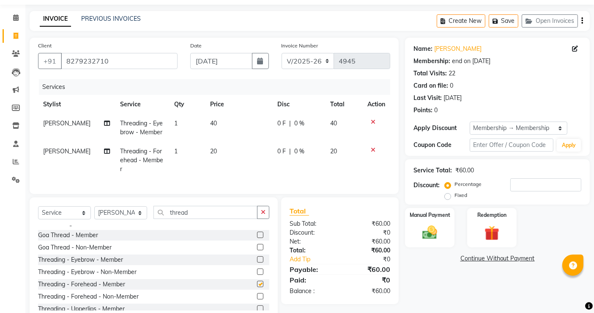
checkbox input "false"
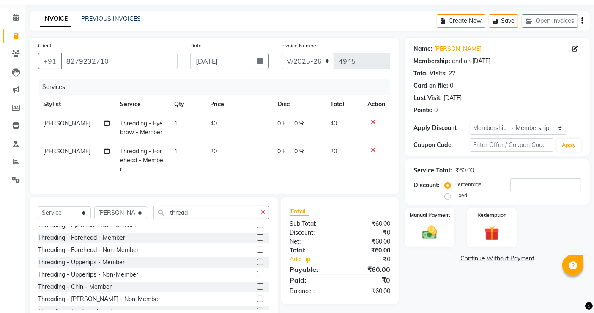
scroll to position [69, 0]
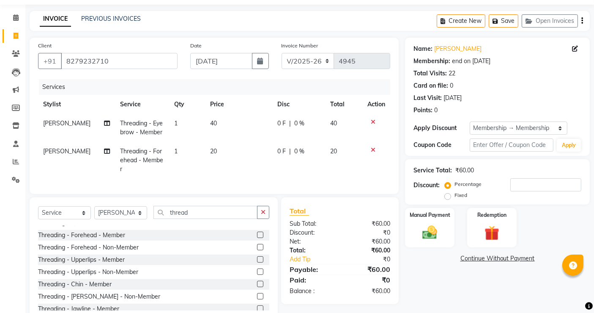
click at [257, 262] on label at bounding box center [260, 259] width 6 height 6
click at [257, 262] on input "checkbox" at bounding box center [259, 259] width 5 height 5
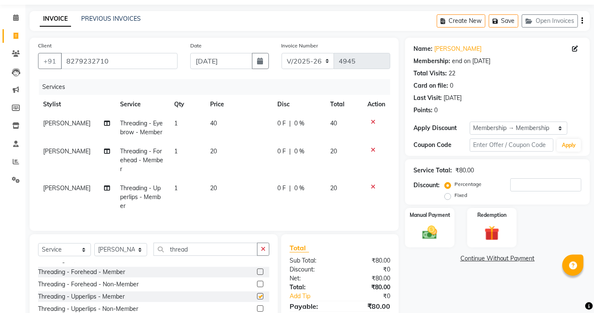
checkbox input "false"
click at [211, 253] on input "thread" at bounding box center [206, 248] width 104 height 13
click at [107, 256] on select "Select Stylist archana asha chetna deepika prajapati jagruti payal riddhi khand…" at bounding box center [120, 249] width 53 height 13
select select "56810"
click at [94, 250] on select "Select Stylist archana asha chetna deepika prajapati jagruti payal riddhi khand…" at bounding box center [120, 249] width 53 height 13
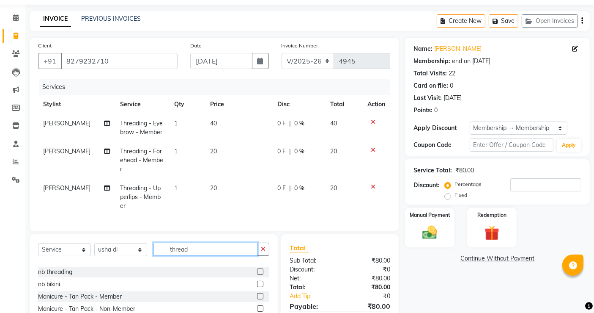
click at [206, 254] on input "thread" at bounding box center [206, 248] width 104 height 13
type input "t"
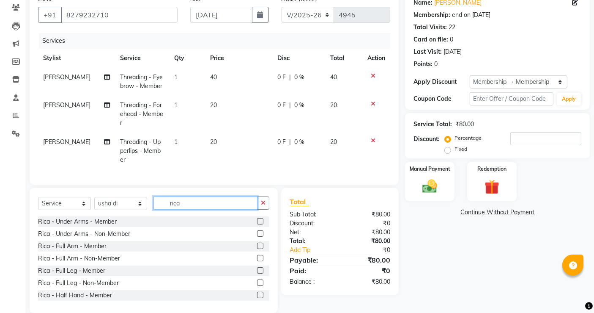
scroll to position [72, 0]
type input "rica"
click at [257, 224] on label at bounding box center [260, 220] width 6 height 6
click at [257, 224] on input "checkbox" at bounding box center [259, 220] width 5 height 5
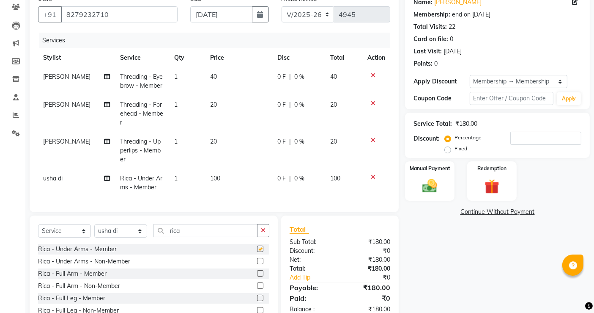
checkbox input "false"
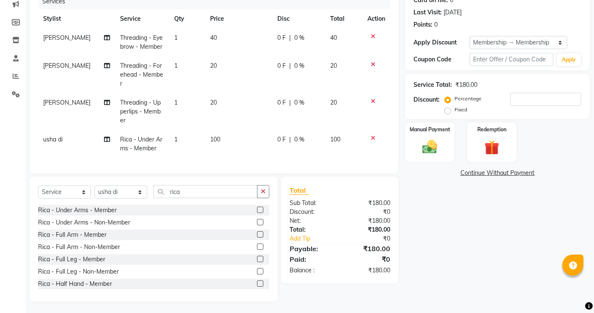
scroll to position [119, 0]
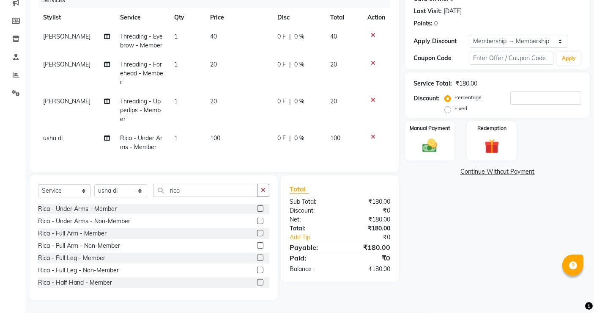
click at [257, 232] on label at bounding box center [260, 233] width 6 height 6
click at [257, 232] on input "checkbox" at bounding box center [259, 232] width 5 height 5
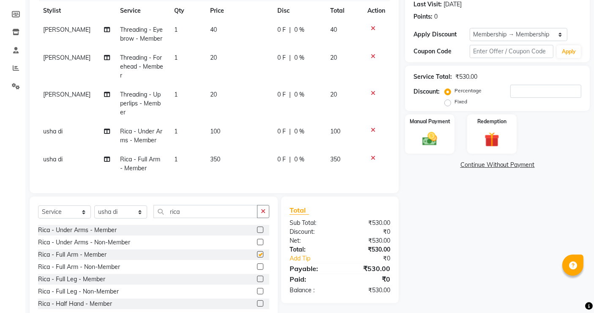
checkbox input "false"
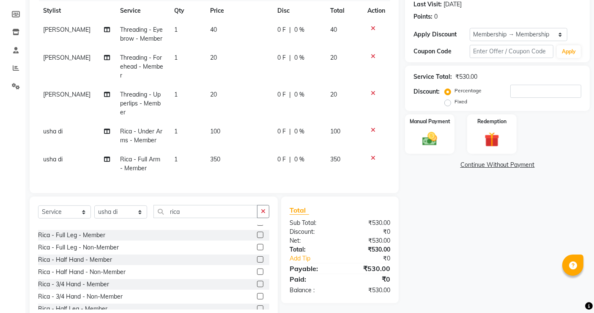
scroll to position [44, 0]
click at [257, 237] on label at bounding box center [260, 234] width 6 height 6
click at [257, 237] on input "checkbox" at bounding box center [259, 234] width 5 height 5
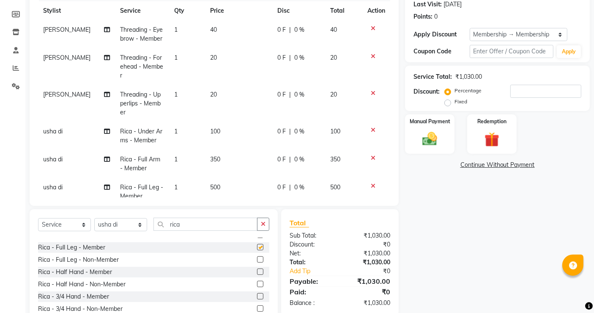
checkbox input "false"
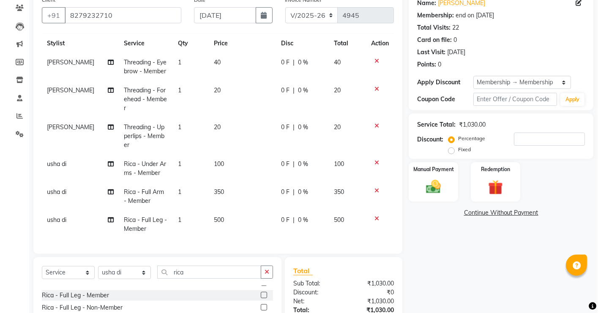
scroll to position [0, 0]
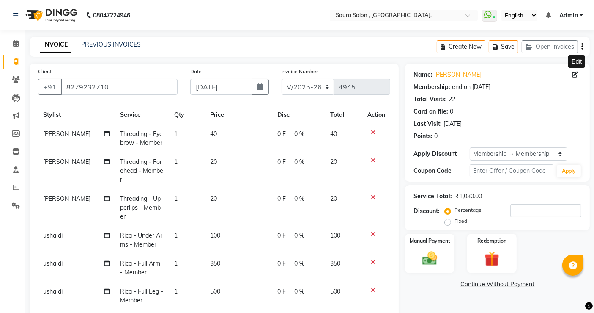
click at [575, 73] on icon at bounding box center [575, 74] width 6 height 6
select select "22"
select select "05"
select select "1987"
select select "female"
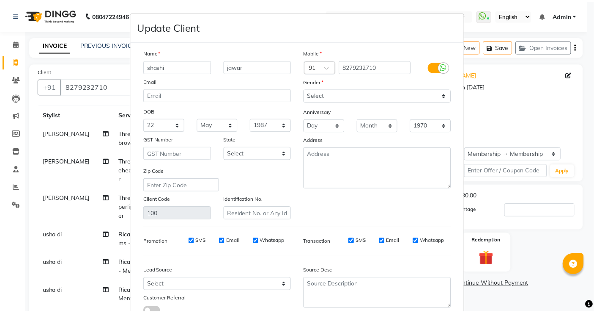
scroll to position [62, 0]
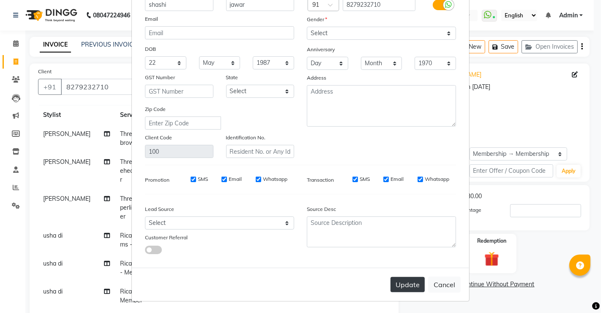
click at [406, 281] on button "Update" at bounding box center [408, 284] width 34 height 15
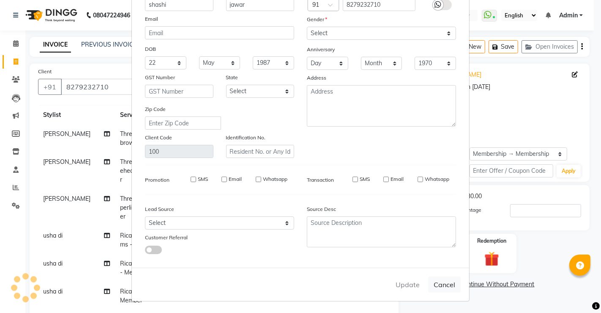
select select
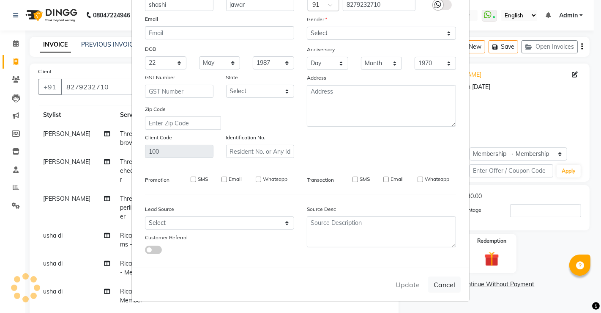
select select
checkbox input "false"
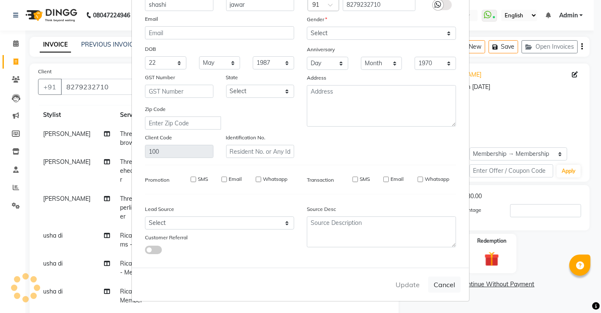
checkbox input "false"
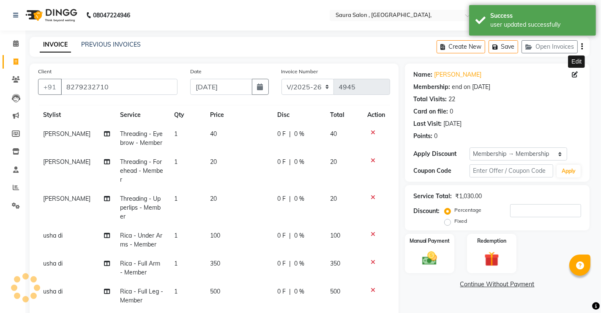
type input "0"
select select "2: Object"
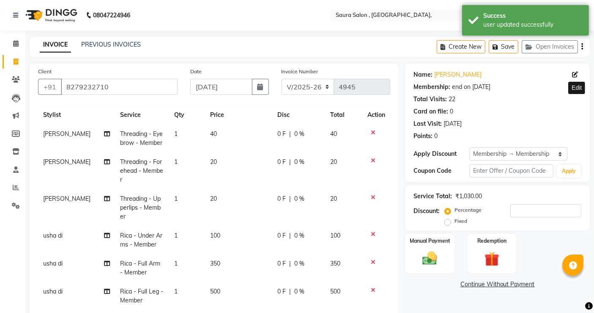
scroll to position [153, 0]
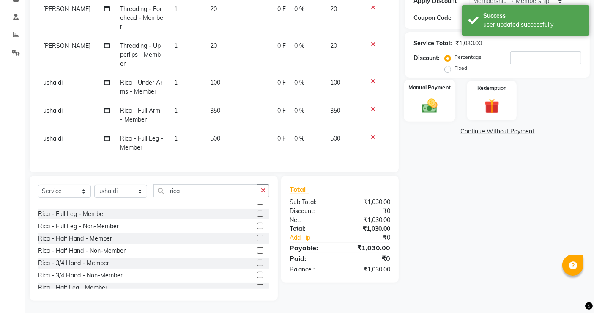
click at [430, 101] on img at bounding box center [429, 105] width 25 height 18
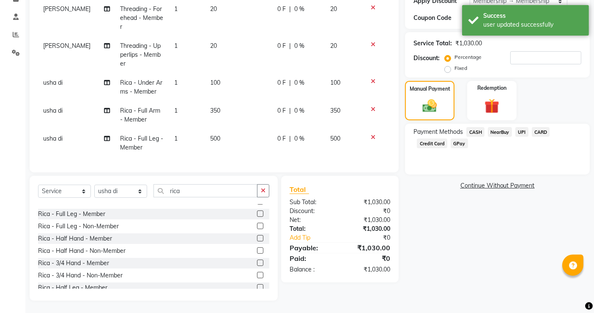
click at [521, 131] on span "UPI" at bounding box center [522, 132] width 13 height 10
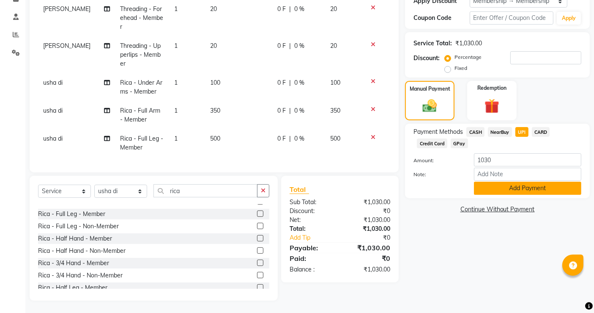
click at [521, 185] on button "Add Payment" at bounding box center [527, 187] width 107 height 13
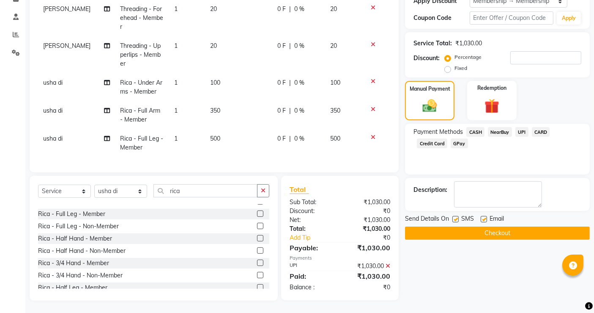
click at [493, 233] on button "Checkout" at bounding box center [497, 232] width 185 height 13
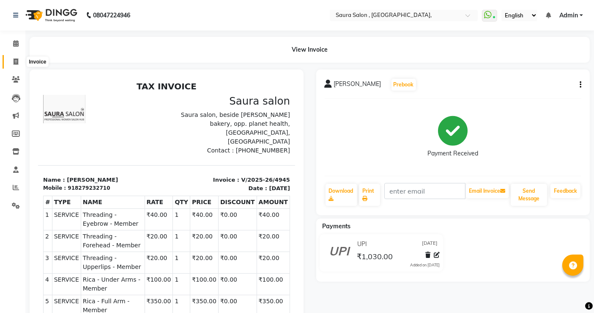
click at [18, 63] on icon at bounding box center [16, 61] width 5 height 6
select select "service"
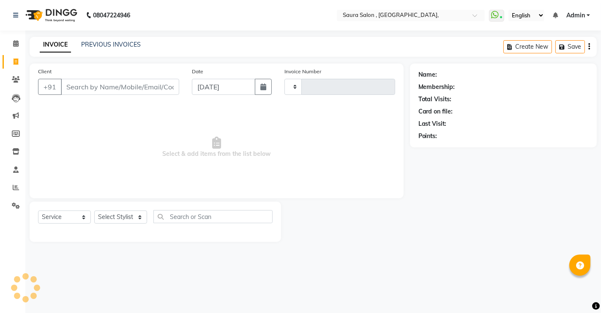
type input "4946"
select select "6963"
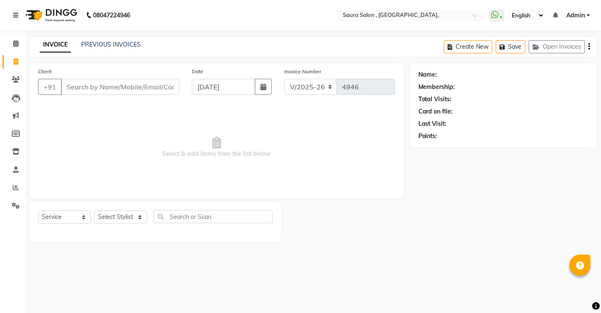
select select "57428"
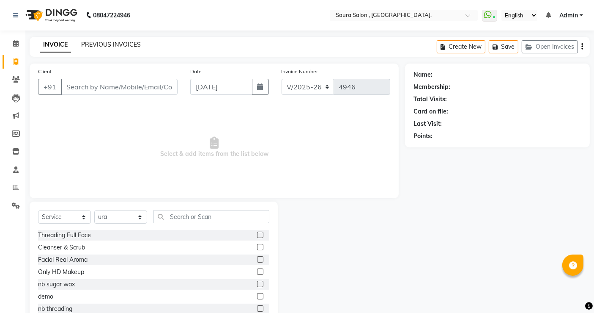
click at [110, 41] on link "PREVIOUS INVOICES" at bounding box center [111, 45] width 60 height 8
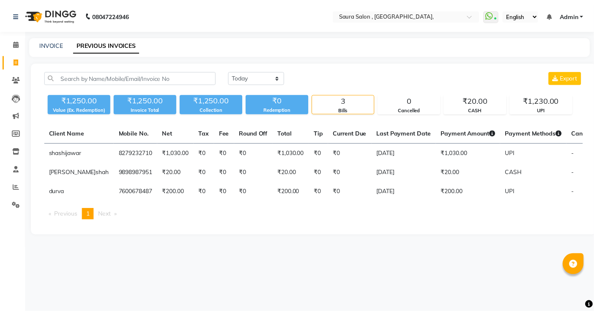
scroll to position [0, 95]
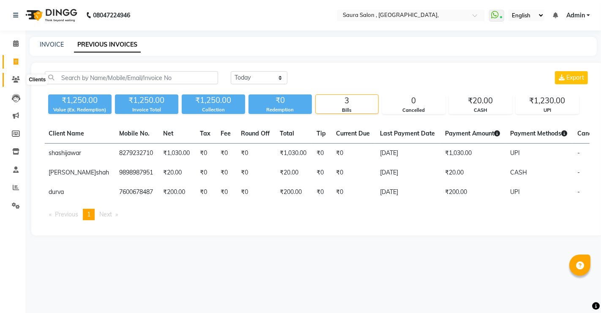
click at [16, 80] on icon at bounding box center [16, 79] width 8 height 6
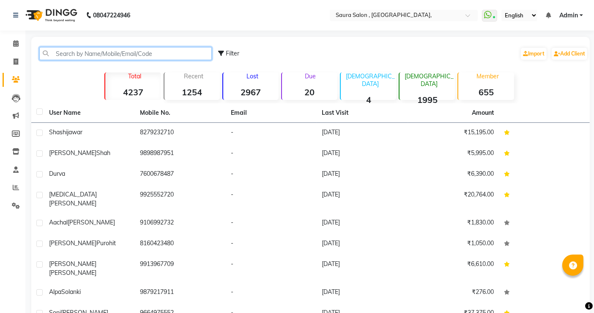
click at [71, 53] on input "text" at bounding box center [125, 53] width 173 height 13
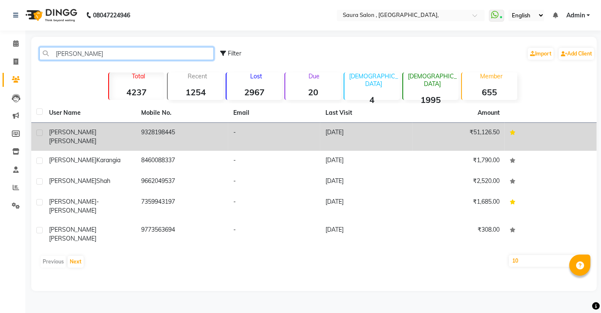
type input "roopa"
click at [105, 140] on td "roopa sukhadiya" at bounding box center [90, 137] width 92 height 28
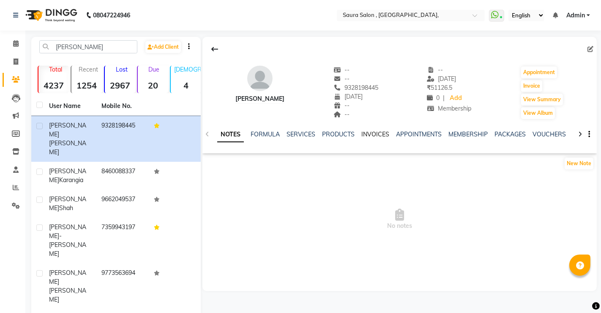
click at [376, 134] on link "INVOICES" at bounding box center [376, 134] width 28 height 8
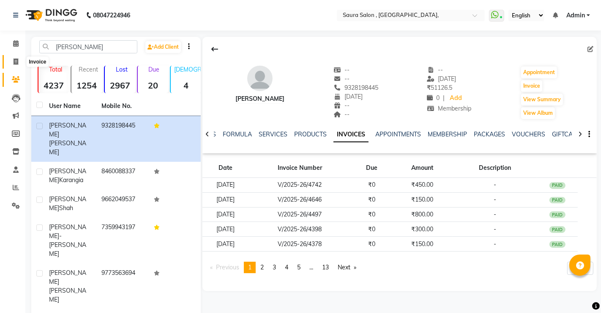
click at [16, 62] on icon at bounding box center [16, 61] width 5 height 6
select select "service"
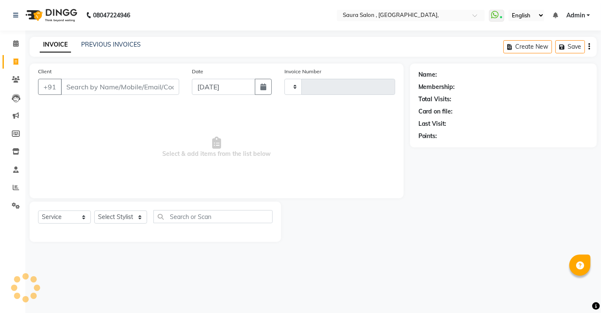
type input "4946"
select select "6963"
select select "57428"
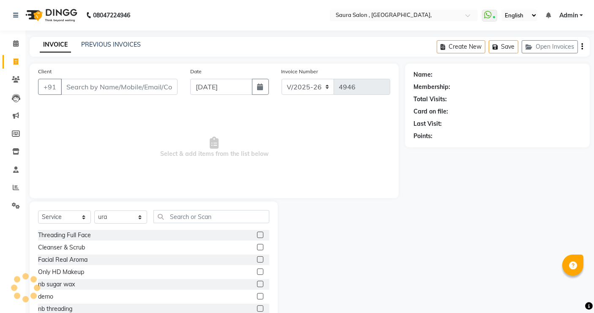
click at [388, 222] on div at bounding box center [341, 263] width 127 height 125
click at [337, 253] on div at bounding box center [341, 263] width 127 height 125
click at [143, 110] on span "Select & add items from the list below" at bounding box center [214, 147] width 352 height 85
click at [186, 213] on input "text" at bounding box center [212, 216] width 116 height 13
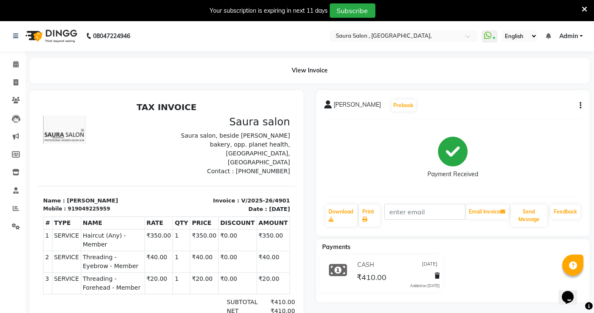
click at [583, 8] on icon at bounding box center [584, 9] width 5 height 8
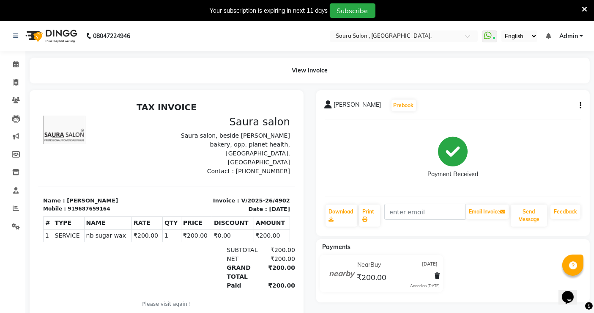
click at [587, 10] on icon at bounding box center [584, 9] width 5 height 8
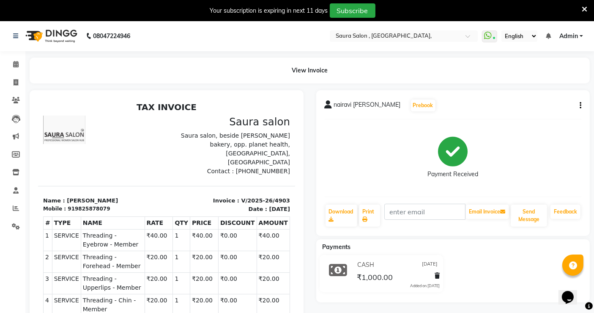
click at [585, 8] on icon at bounding box center [584, 9] width 5 height 8
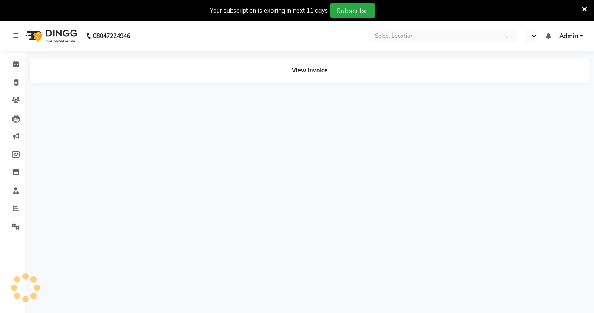
select select "en"
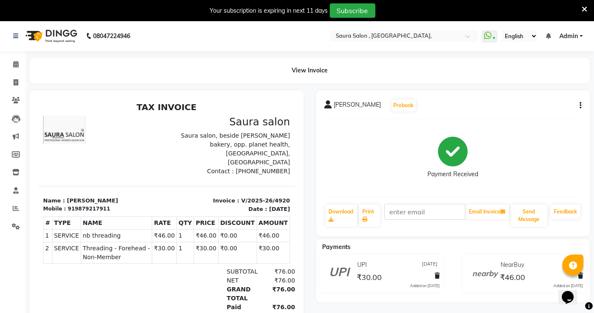
click at [580, 105] on icon "button" at bounding box center [581, 105] width 2 height 0
drag, startPoint x: 580, startPoint y: 105, endPoint x: 557, endPoint y: 107, distance: 23.4
click at [557, 107] on body "08047224946 Select Location × Saura Salon , Jodhpur Village, WhatsApp Status ✕ …" at bounding box center [297, 177] width 594 height 313
click at [581, 105] on icon "button" at bounding box center [581, 105] width 2 height 0
click at [538, 116] on div "Edit Invoice" at bounding box center [538, 116] width 58 height 11
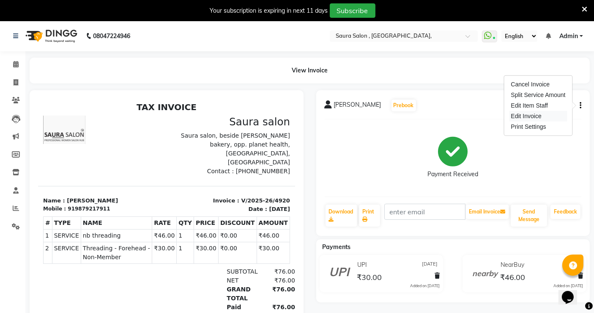
select select "service"
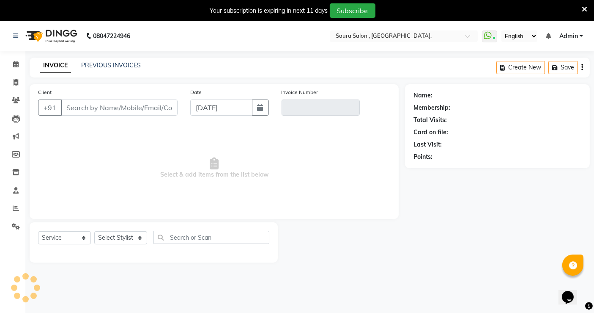
scroll to position [20, 0]
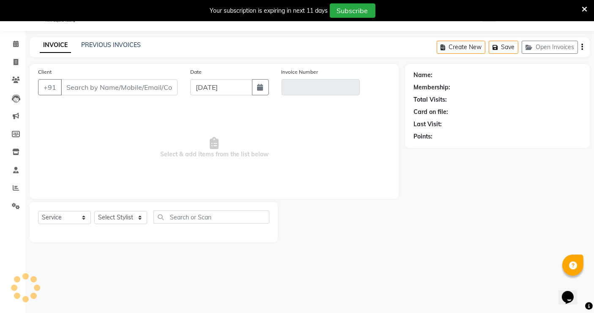
select select "57428"
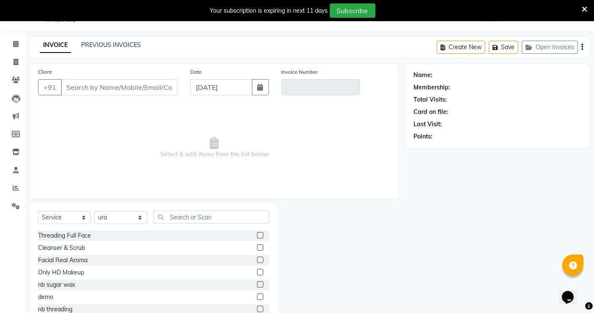
type input "9879217911"
type input "V/2025-26/4920"
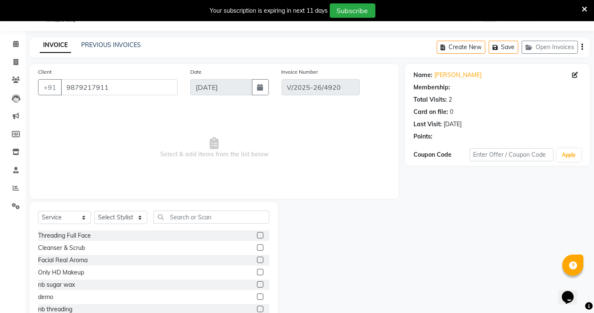
type input "[DATE]"
select select "select"
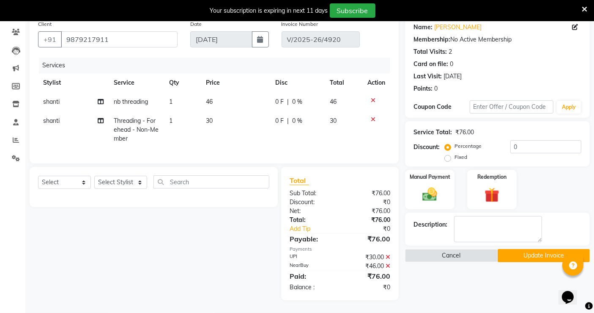
scroll to position [0, 0]
